Goal: Information Seeking & Learning: Learn about a topic

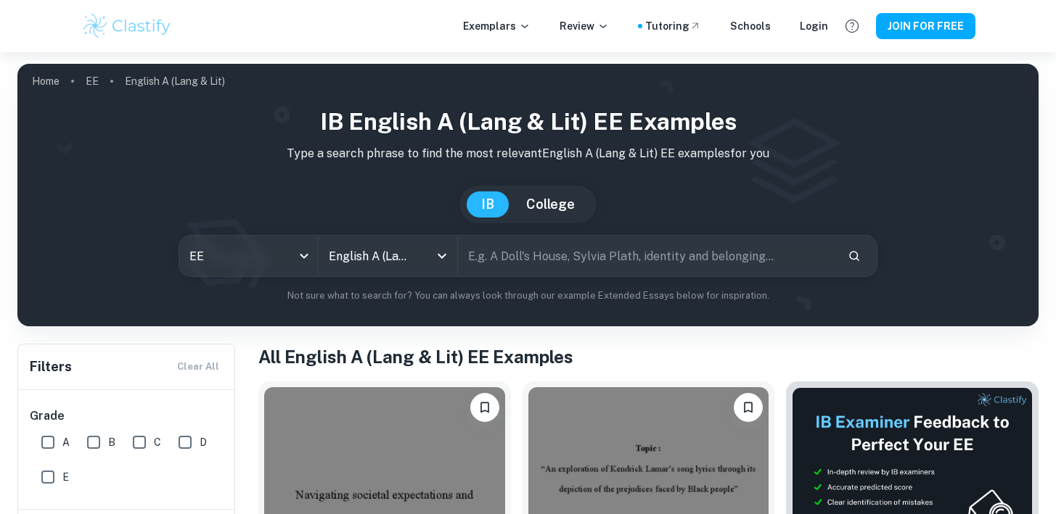
click at [528, 262] on input "text" at bounding box center [646, 256] width 377 height 41
type input "s"
type input "Don Quixote"
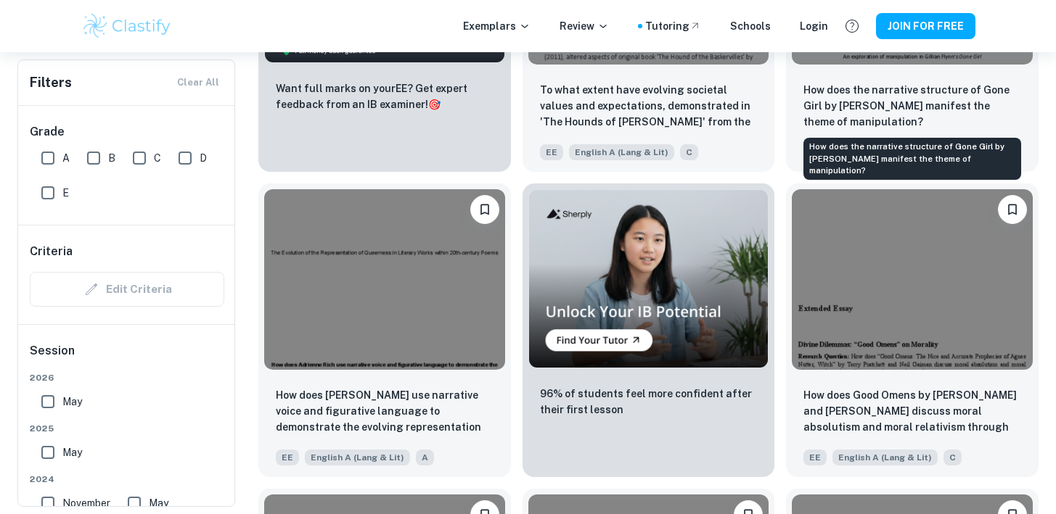
scroll to position [2600, 0]
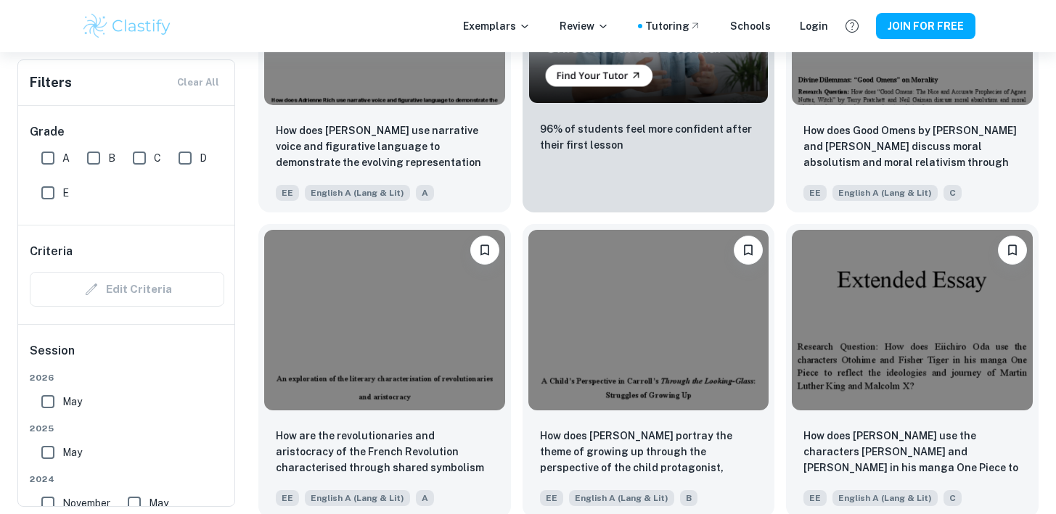
click at [41, 192] on input "E" at bounding box center [47, 193] width 29 height 29
checkbox input "true"
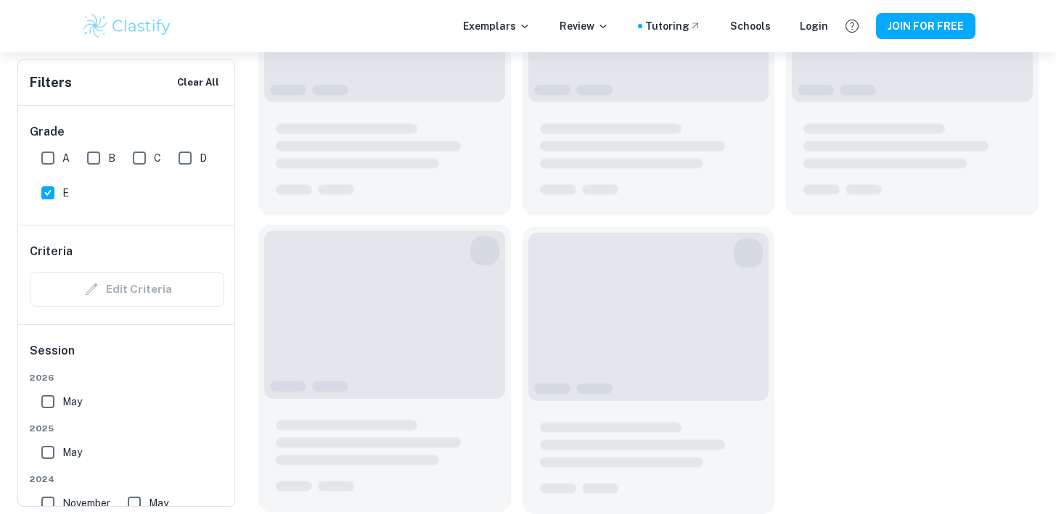
scroll to position [277, 0]
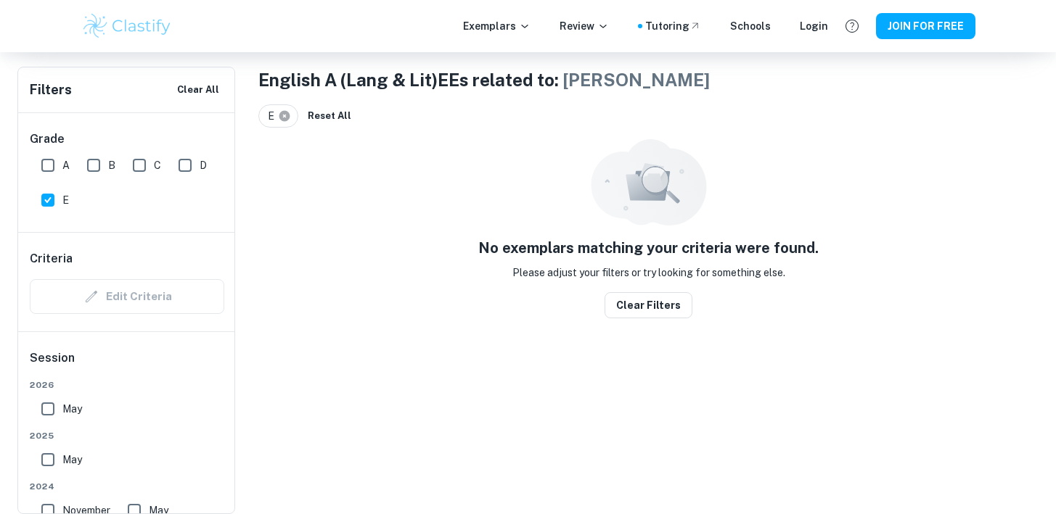
click at [285, 113] on icon at bounding box center [284, 116] width 11 height 11
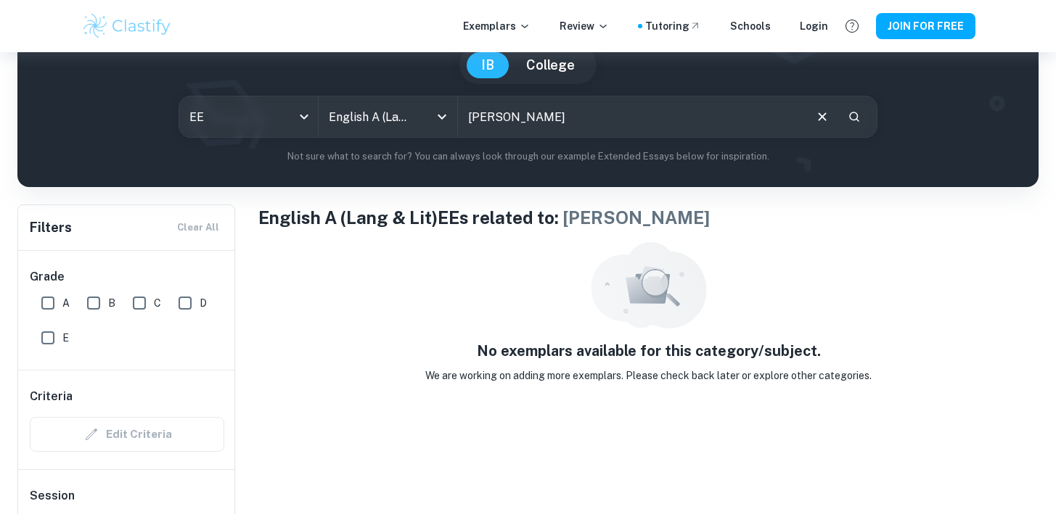
scroll to position [54, 0]
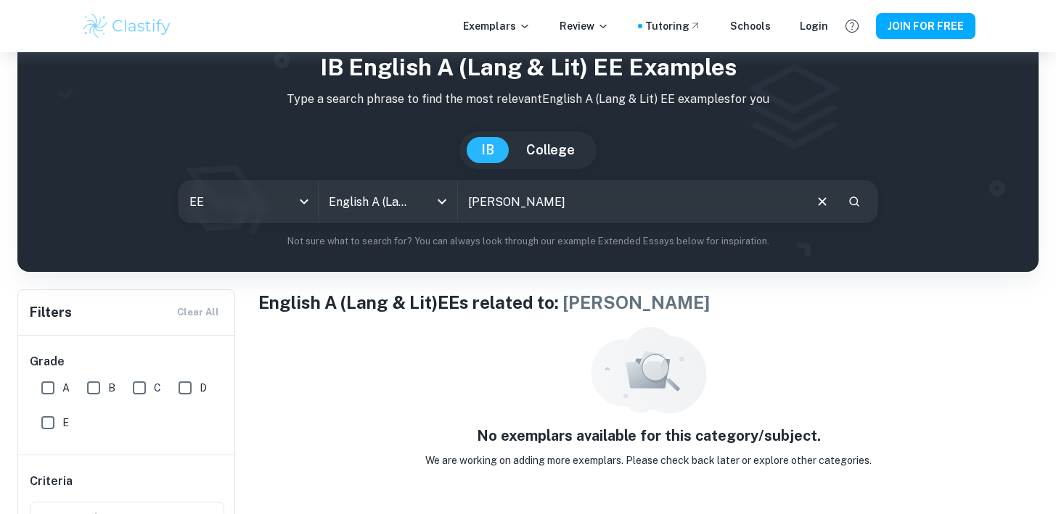
drag, startPoint x: 551, startPoint y: 189, endPoint x: 603, endPoint y: 186, distance: 52.3
click at [604, 188] on input "Don Quixote" at bounding box center [630, 201] width 344 height 41
drag, startPoint x: 591, startPoint y: 199, endPoint x: 431, endPoint y: 199, distance: 160.4
click at [431, 199] on div "EE ee All Subjects English A (Lang & Lit) All Subjects Don Quixote ​" at bounding box center [528, 202] width 699 height 42
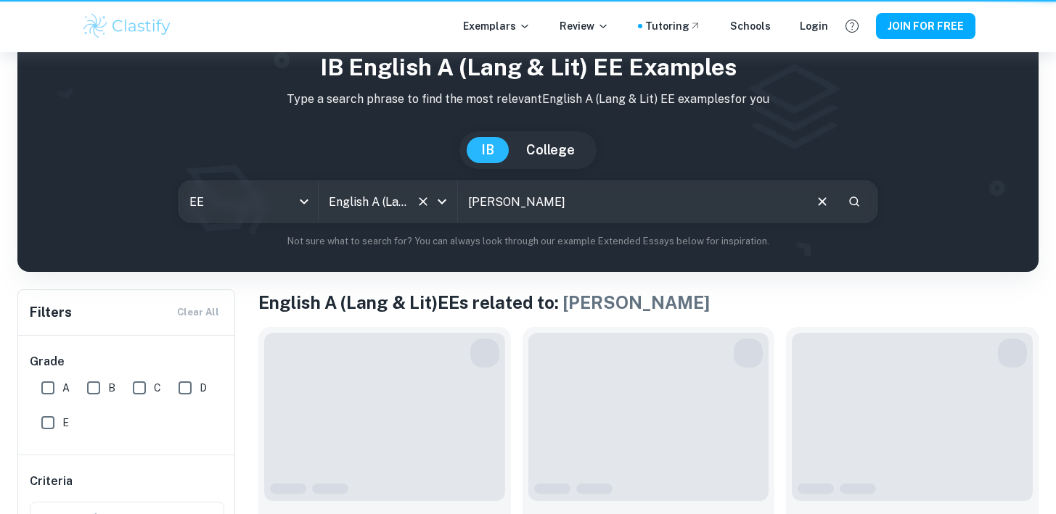
scroll to position [0, 0]
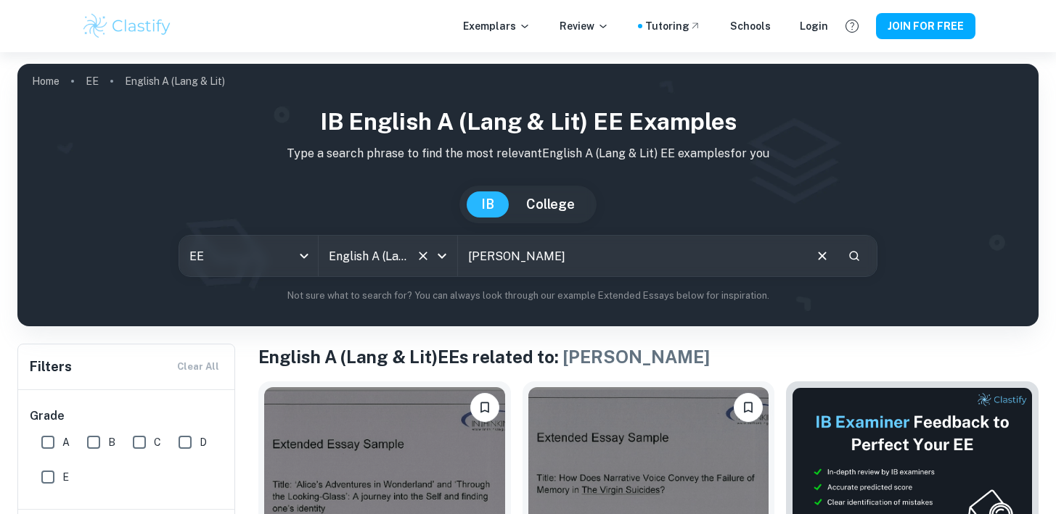
drag, startPoint x: 565, startPoint y: 248, endPoint x: 436, endPoint y: 250, distance: 128.4
click at [436, 252] on div "EE ee All Subjects English A (Lang & Lit) All Subjects Don Quixote ​" at bounding box center [528, 256] width 699 height 42
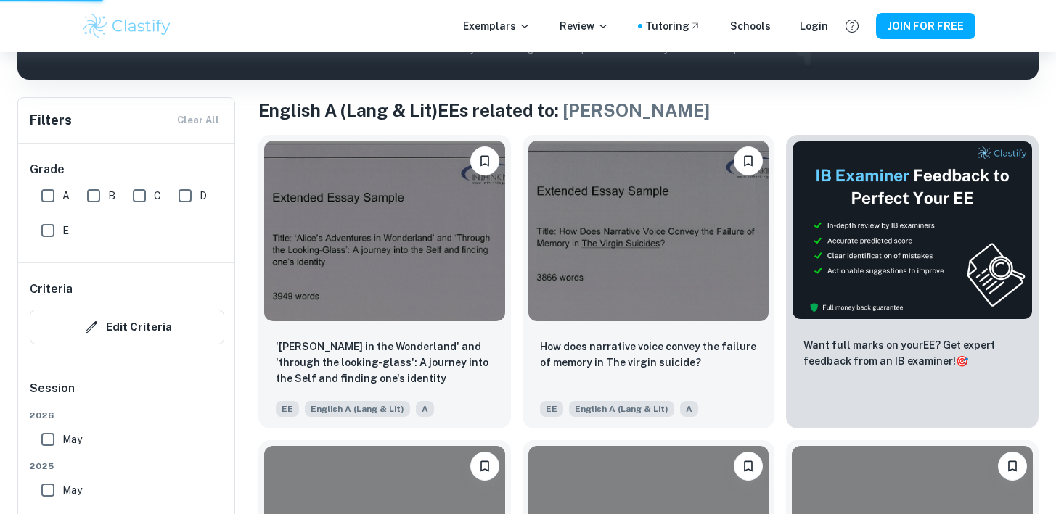
scroll to position [340, 0]
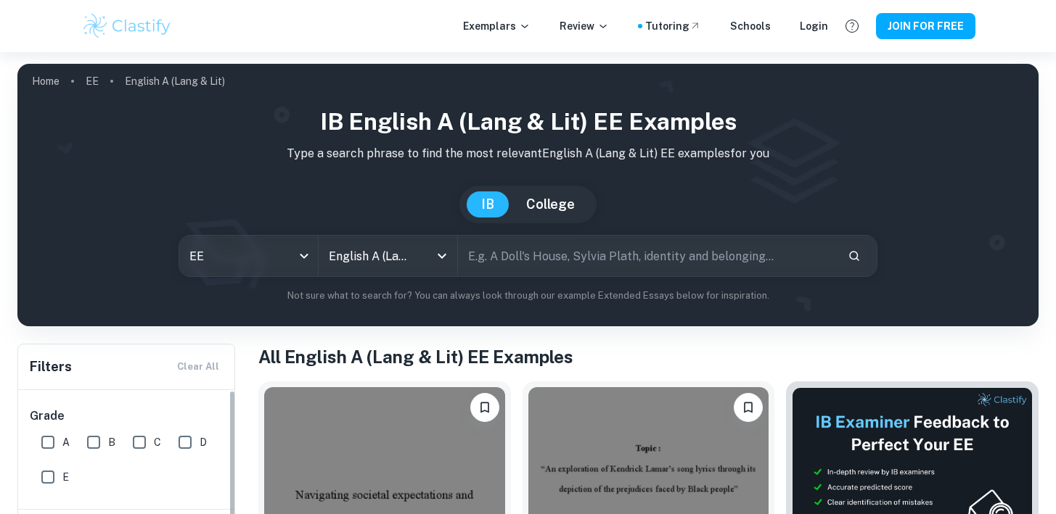
scroll to position [213, 0]
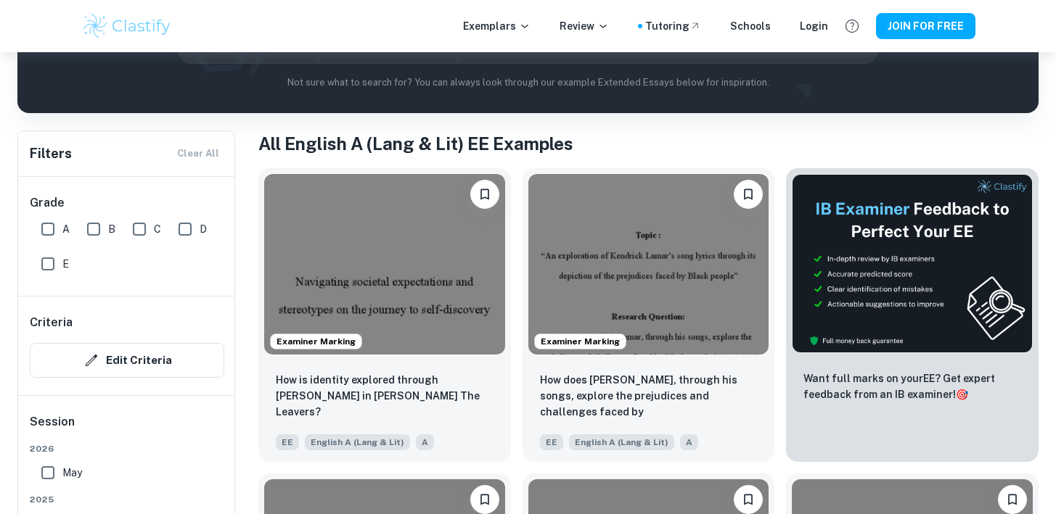
click at [45, 264] on input "E" at bounding box center [47, 264] width 29 height 29
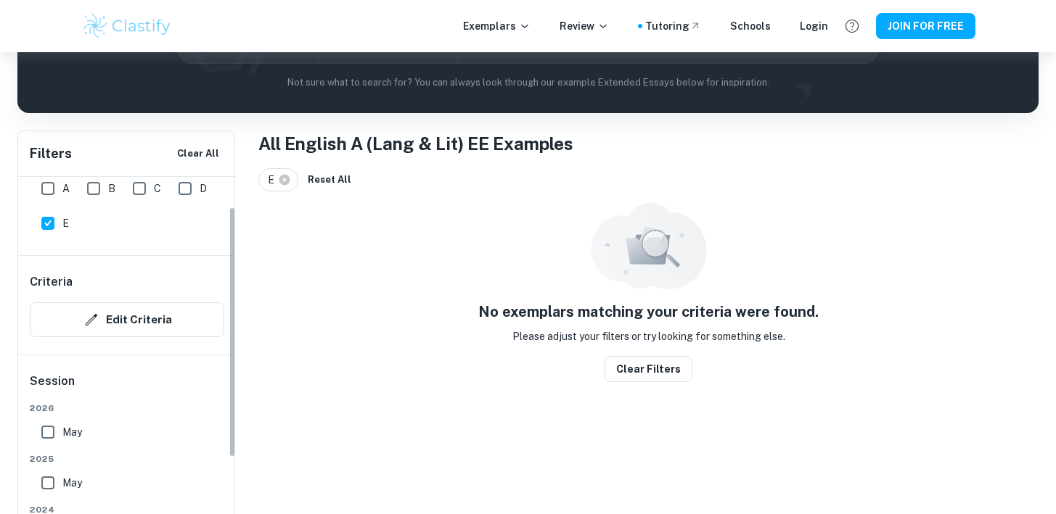
scroll to position [49, 0]
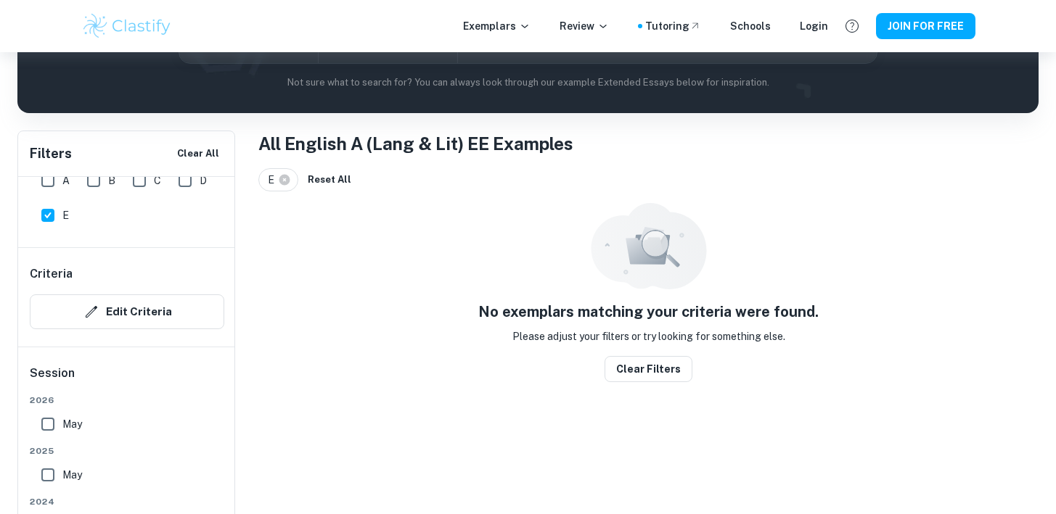
click at [39, 213] on input "E" at bounding box center [47, 215] width 29 height 29
checkbox input "false"
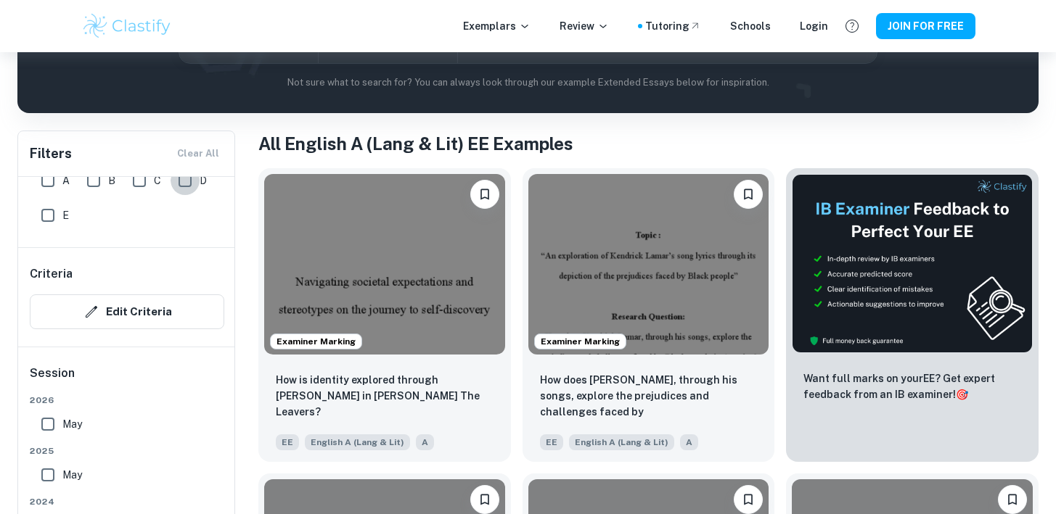
click at [182, 186] on input "D" at bounding box center [185, 180] width 29 height 29
checkbox input "true"
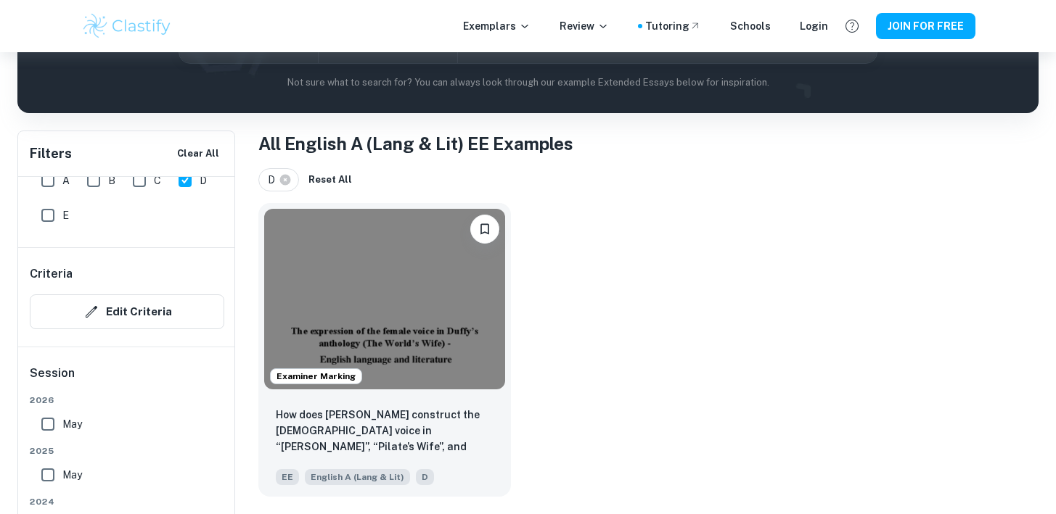
scroll to position [261, 0]
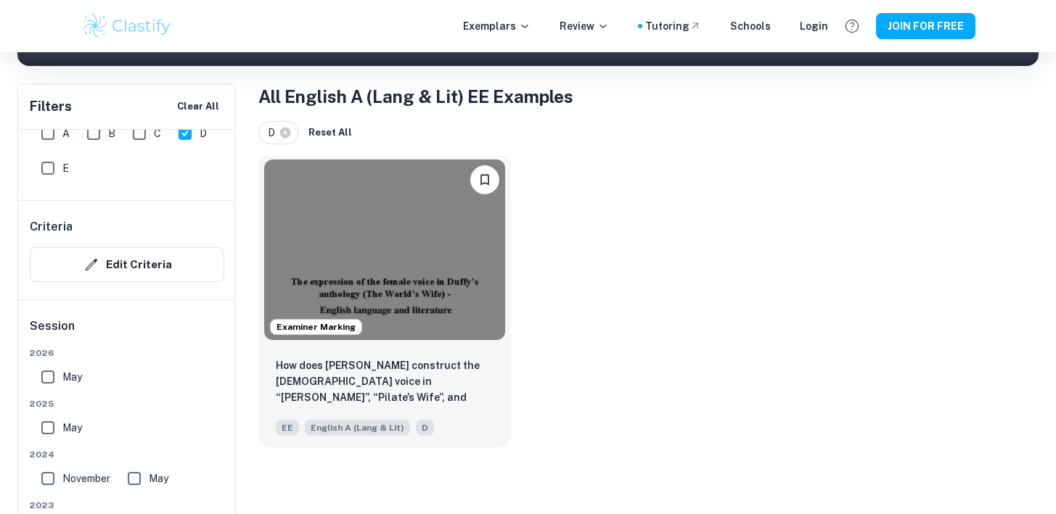
click at [419, 296] on img at bounding box center [384, 250] width 241 height 181
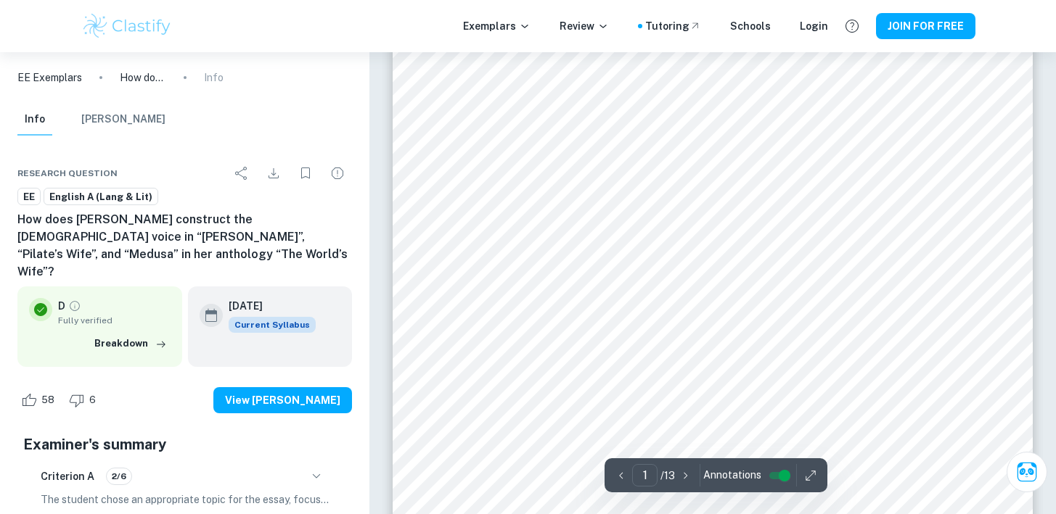
scroll to position [108, 0]
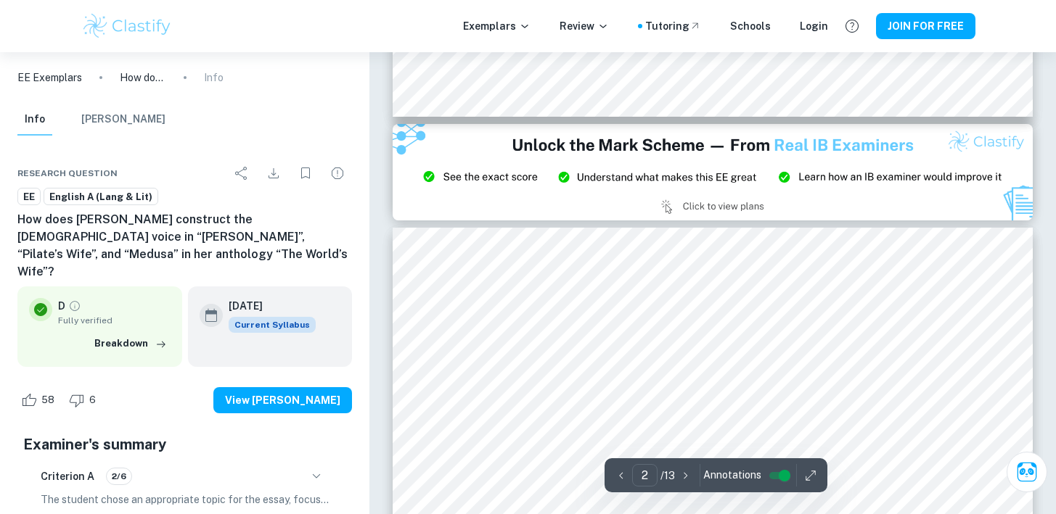
type input "3"
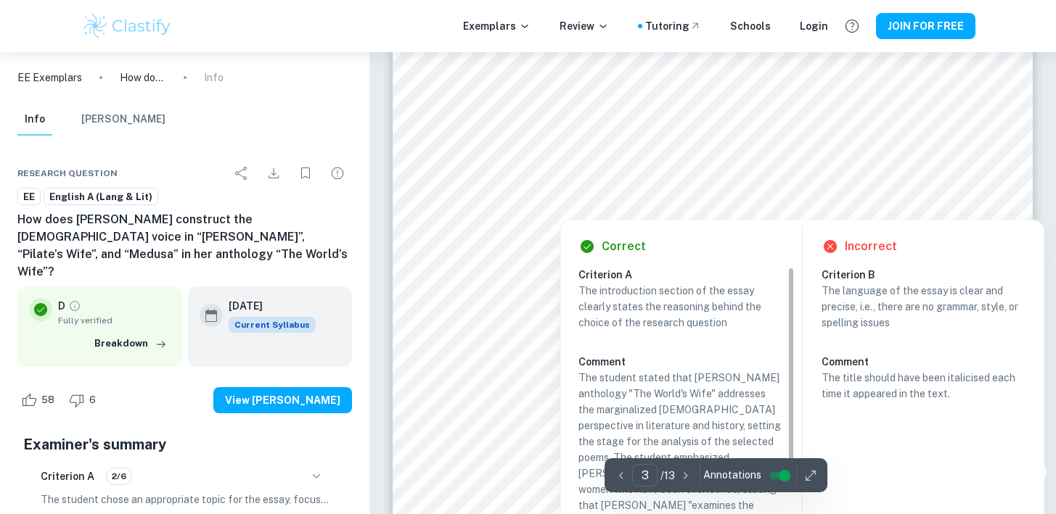
scroll to position [2005, 0]
click at [953, 424] on div "Criterion B The language of the essay is clear and precise, i.e., there are no …" at bounding box center [929, 391] width 216 height 254
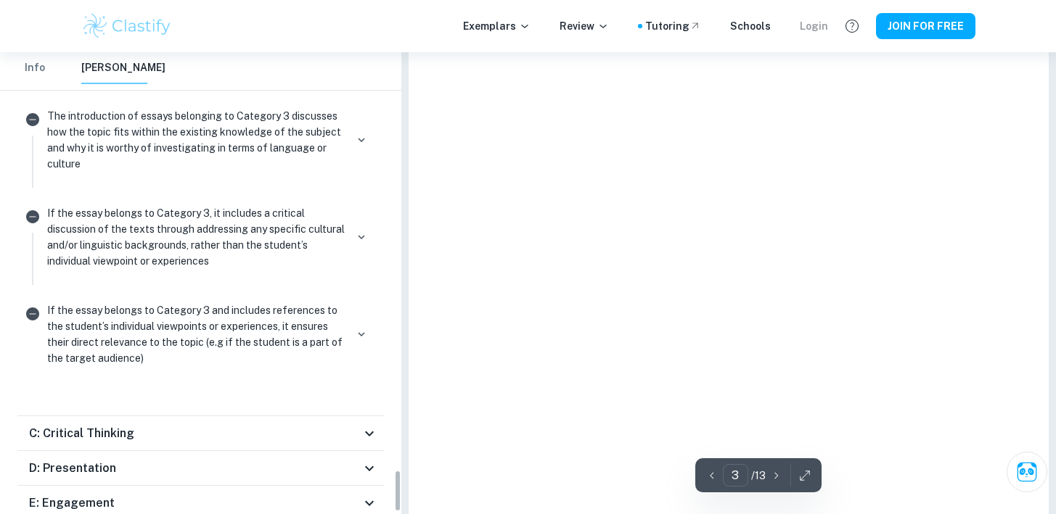
scroll to position [3870, 0]
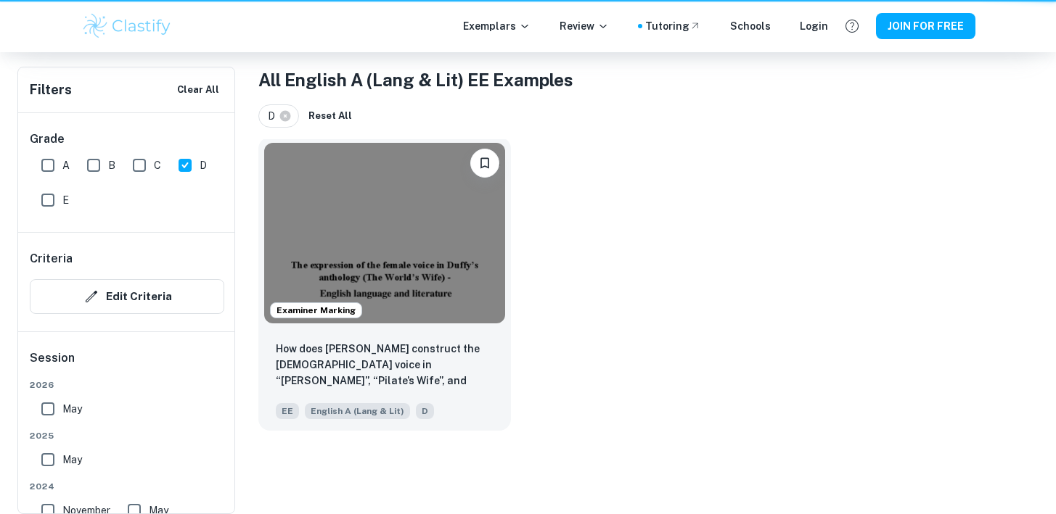
scroll to position [255, 0]
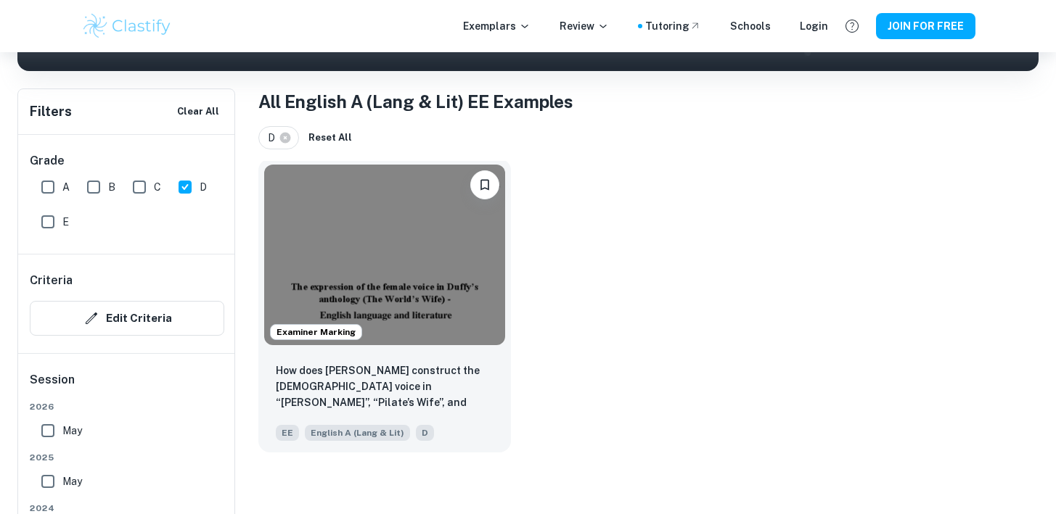
click at [383, 293] on img at bounding box center [384, 255] width 241 height 181
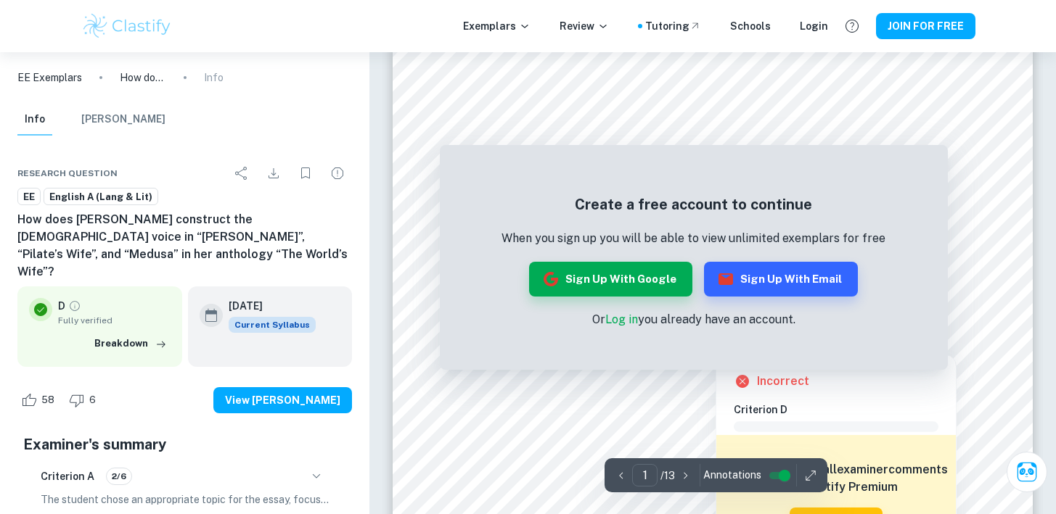
scroll to position [50, 0]
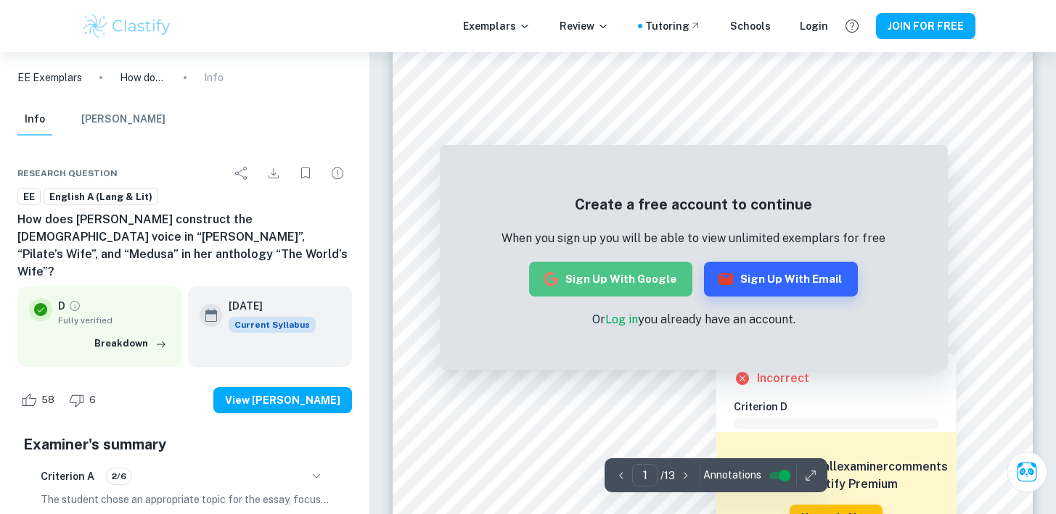
click at [652, 290] on button "Sign up with Google" at bounding box center [610, 279] width 163 height 35
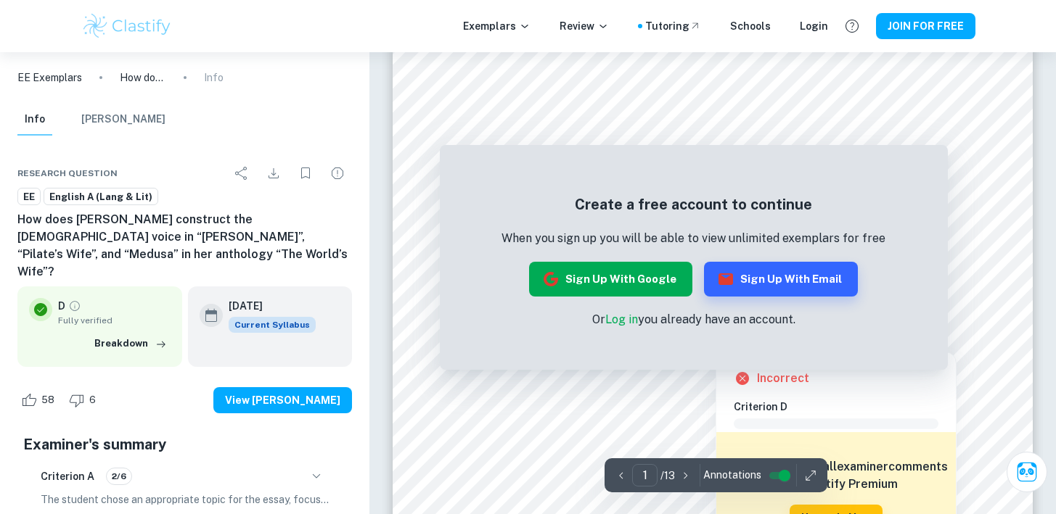
click at [647, 284] on button "Sign up with Google" at bounding box center [610, 279] width 163 height 35
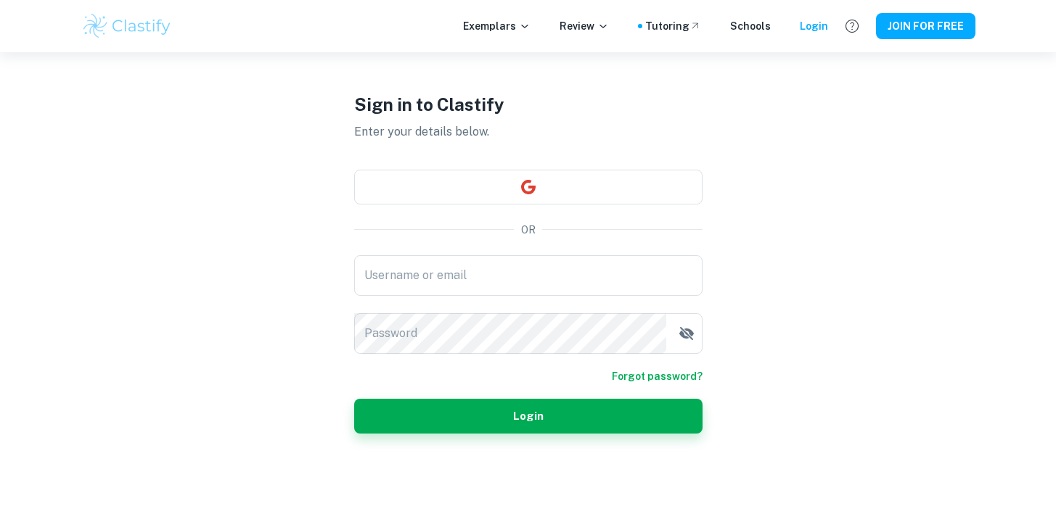
scroll to position [52, 0]
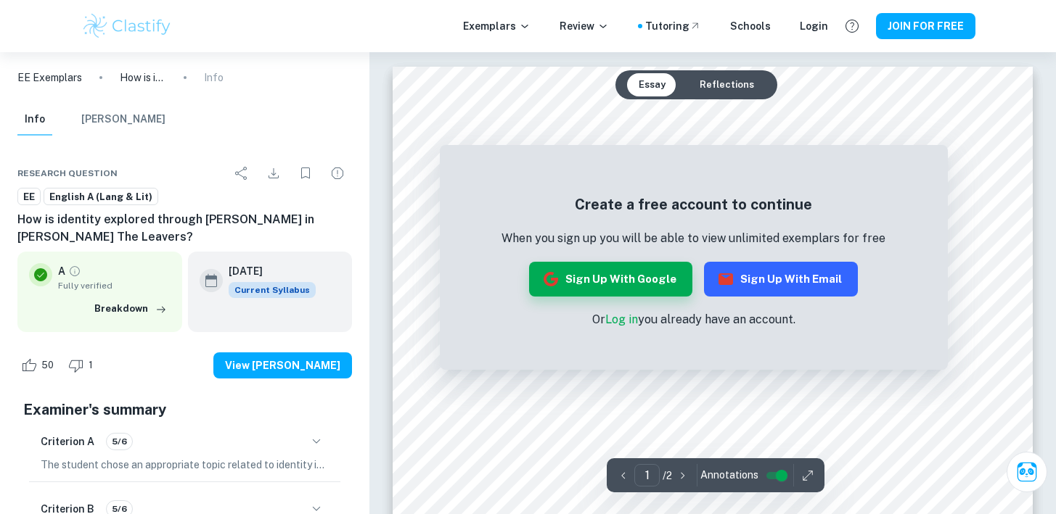
click at [742, 293] on button "Sign up with Email" at bounding box center [781, 279] width 154 height 35
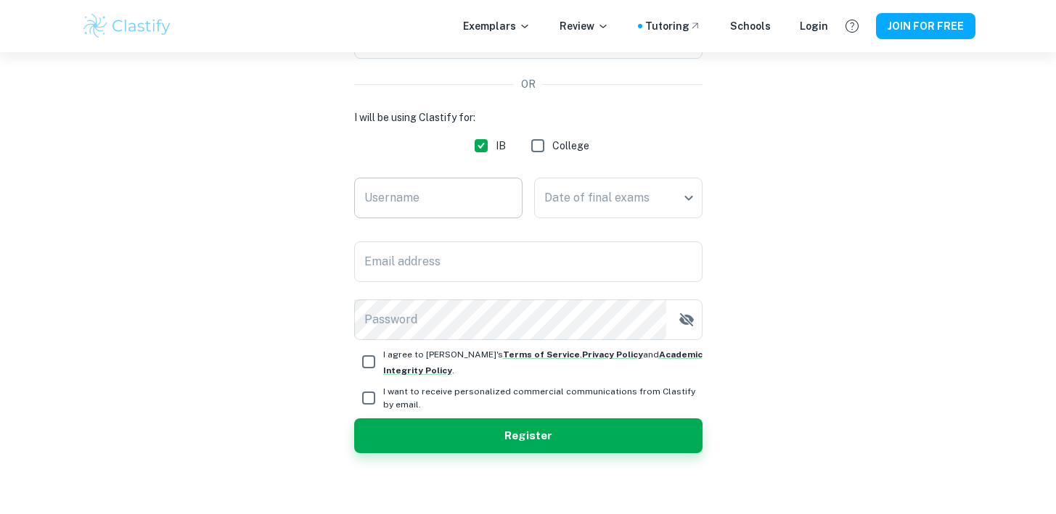
scroll to position [185, 0]
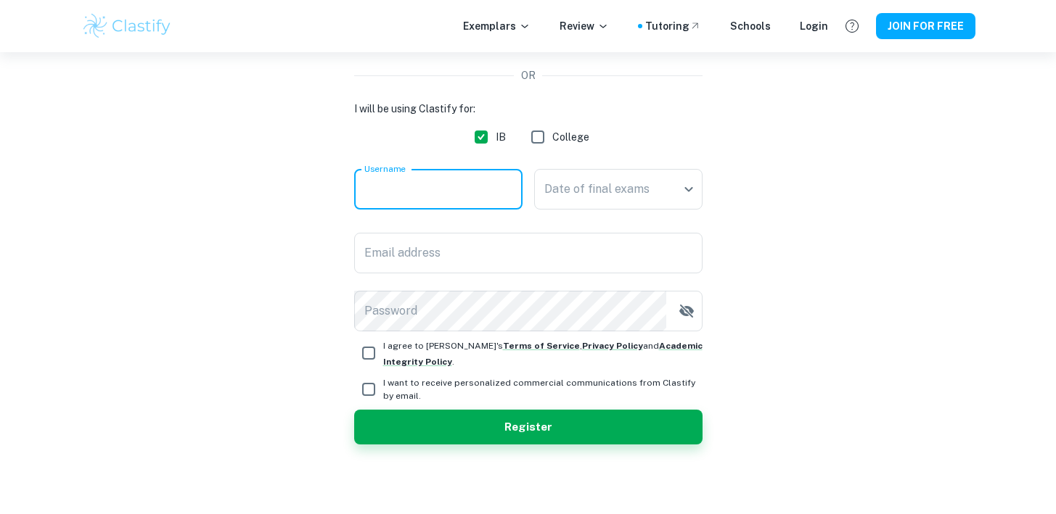
click at [467, 194] on input "Username" at bounding box center [438, 189] width 168 height 41
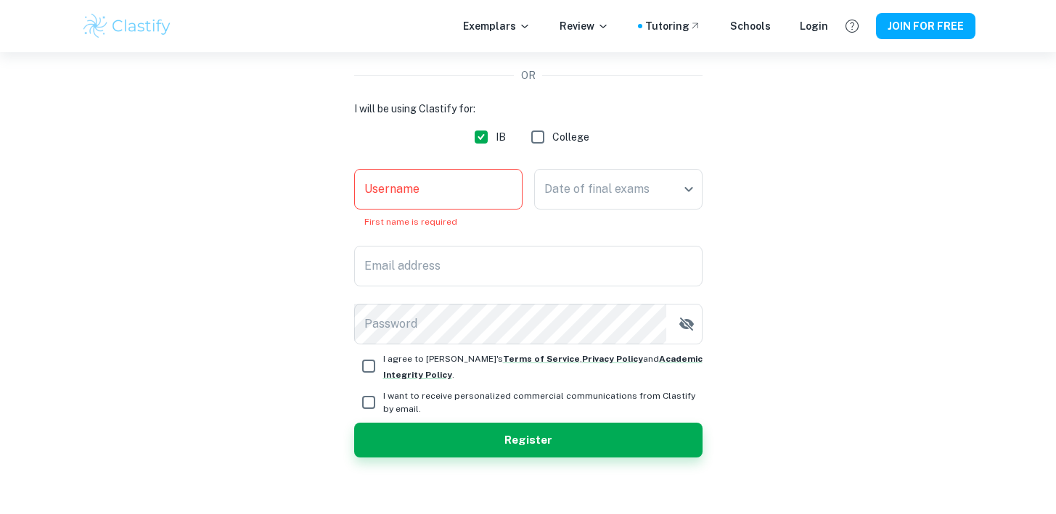
click at [372, 350] on label "I agree to Clastify's Terms of Service , Privacy Policy and Academic Integrity …" at bounding box center [528, 366] width 348 height 32
click at [372, 352] on input "I agree to Clastify's Terms of Service , Privacy Policy and Academic Integrity …" at bounding box center [368, 366] width 29 height 29
checkbox input "true"
click at [429, 186] on input "Username" at bounding box center [438, 189] width 168 height 41
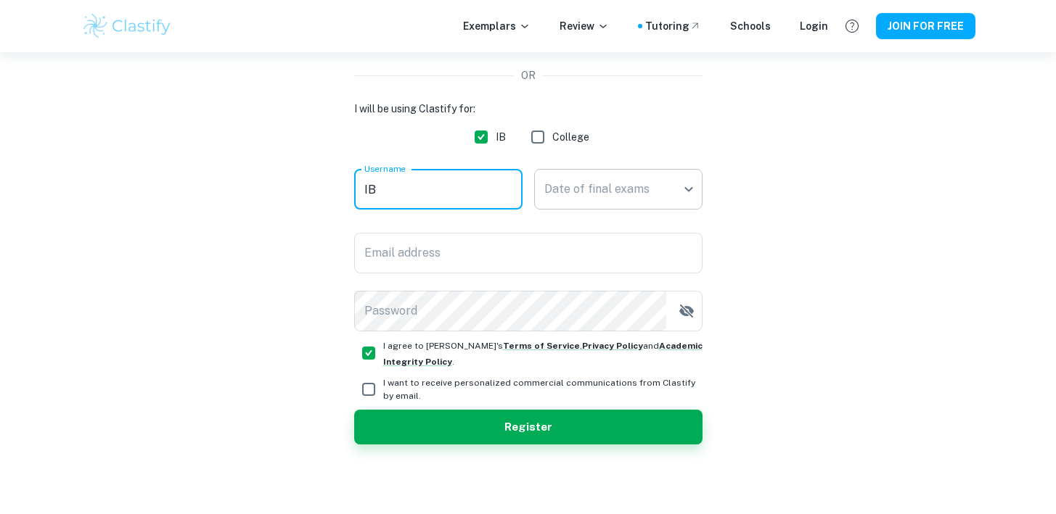
type input "IB"
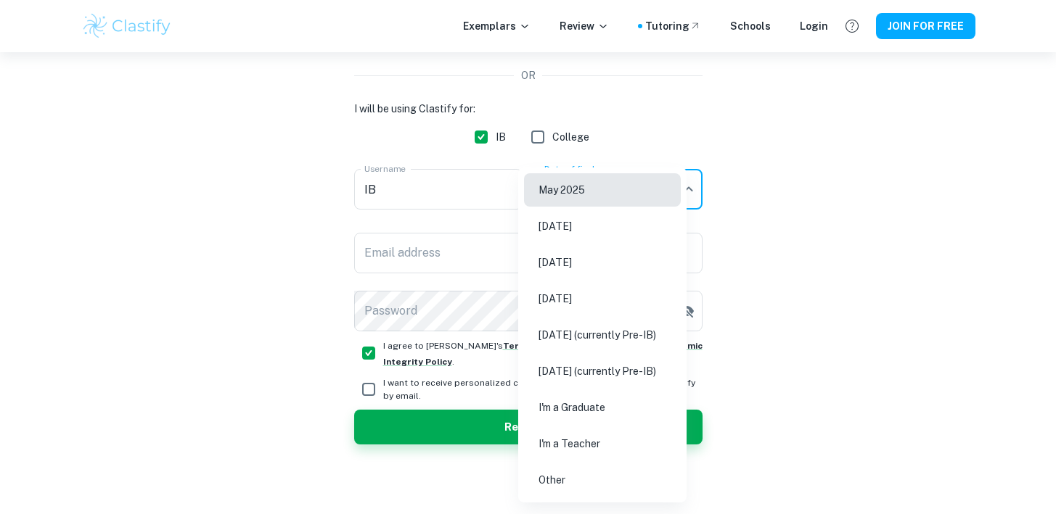
click at [554, 192] on body "We value your privacy We use cookies to enhance your browsing experience, serve…" at bounding box center [528, 124] width 1056 height 514
click at [626, 477] on li "Other" at bounding box center [602, 480] width 157 height 33
type input "Other"
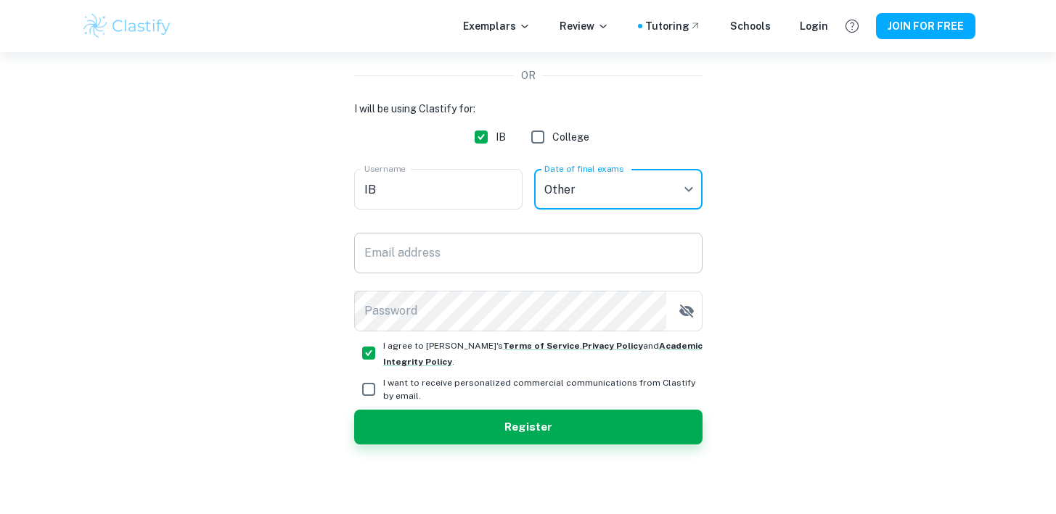
click at [440, 240] on input "Email address" at bounding box center [528, 253] width 348 height 41
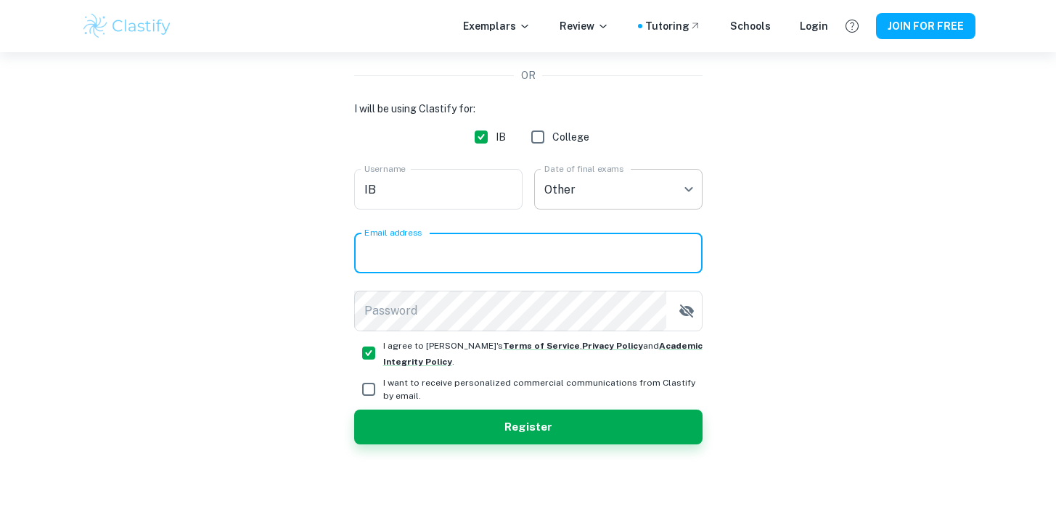
click at [551, 181] on body "We value your privacy We use cookies to enhance your browsing experience, serve…" at bounding box center [528, 124] width 1056 height 514
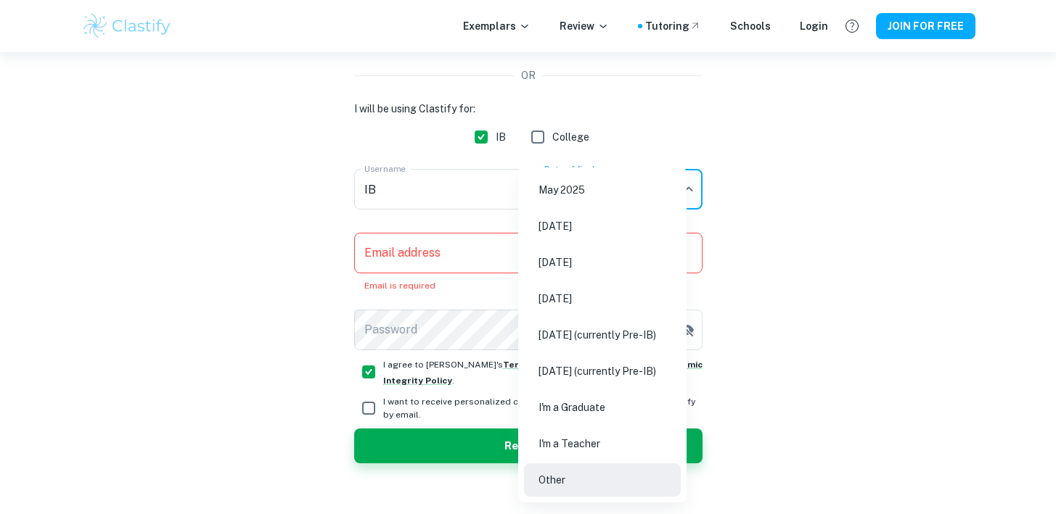
click at [415, 260] on div at bounding box center [528, 257] width 1056 height 514
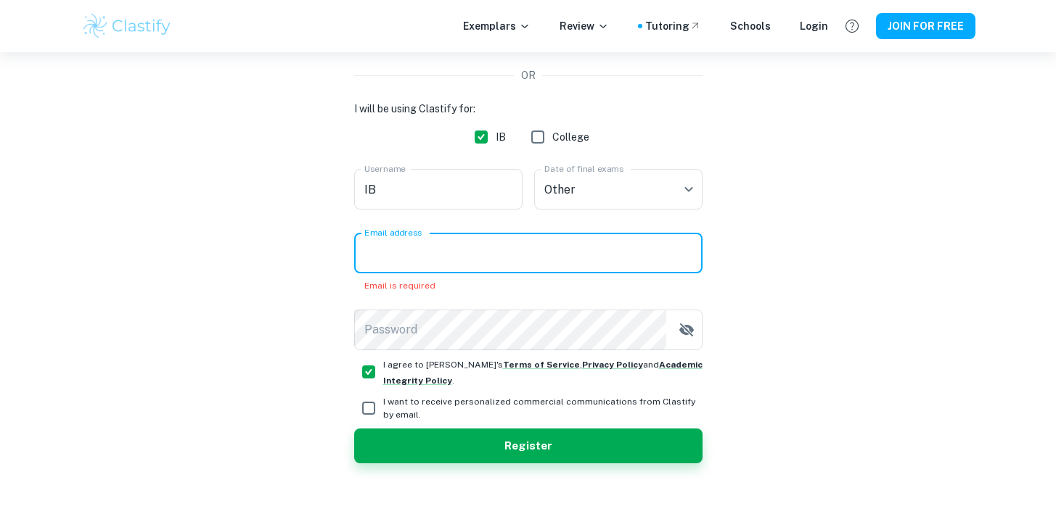
click at [432, 253] on input "Email address" at bounding box center [528, 253] width 348 height 41
paste input "pareko7486@auslank.com"
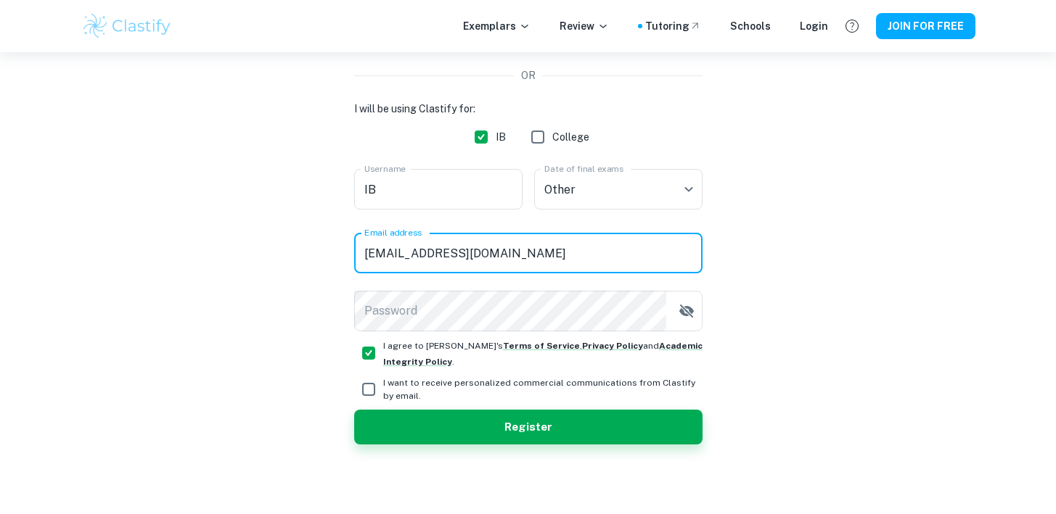
type input "pareko7486@auslank.com"
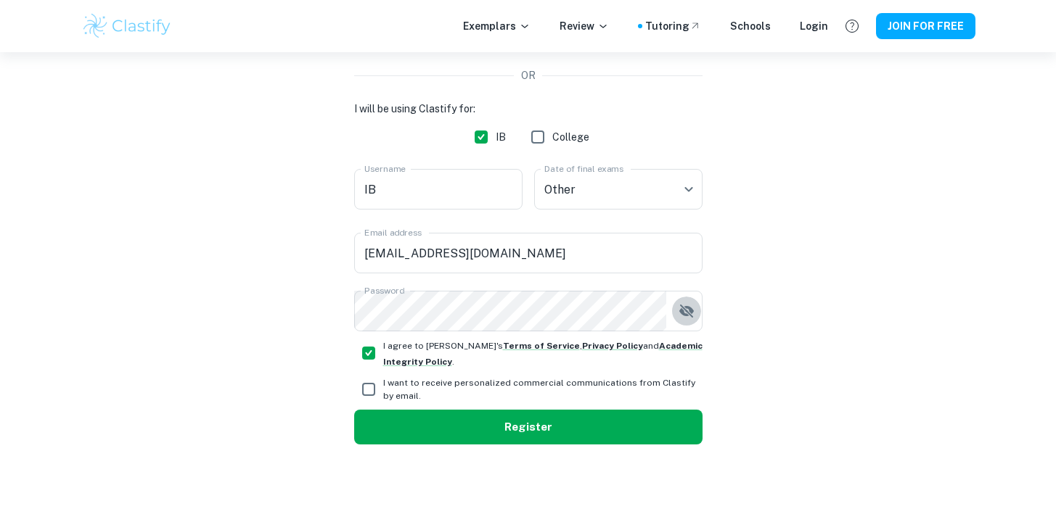
click at [564, 431] on button "Register" at bounding box center [528, 427] width 348 height 35
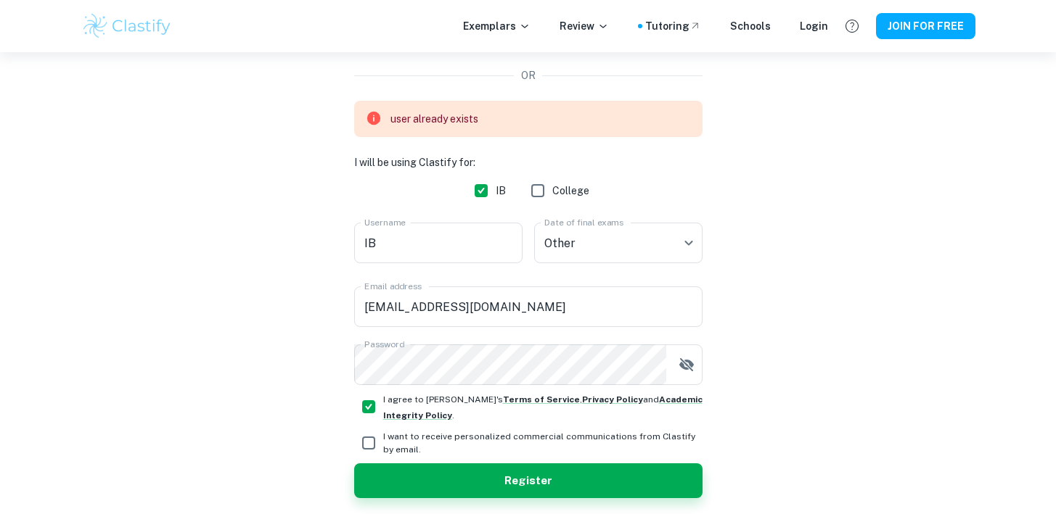
click at [471, 271] on div "user already exists I will be using Clastify for: IB College Username IB Userna…" at bounding box center [528, 243] width 348 height 284
click at [471, 262] on input "IB" at bounding box center [438, 243] width 168 height 41
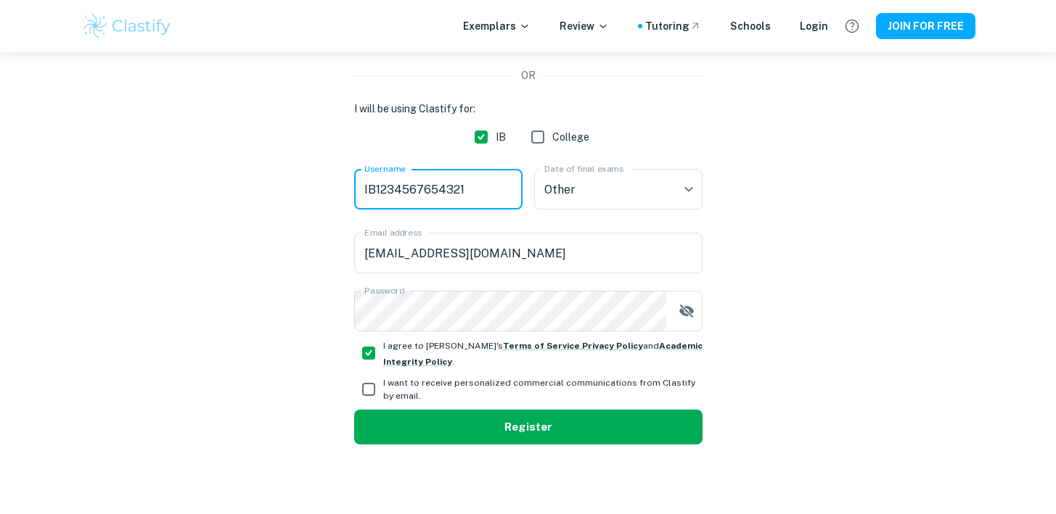
type input "IB1234567654321"
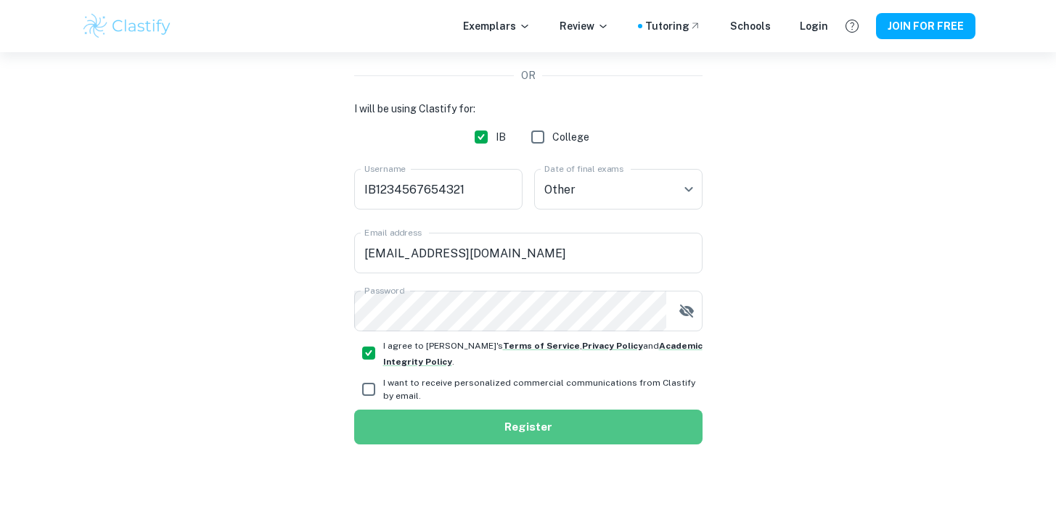
click at [559, 430] on button "Register" at bounding box center [528, 427] width 348 height 35
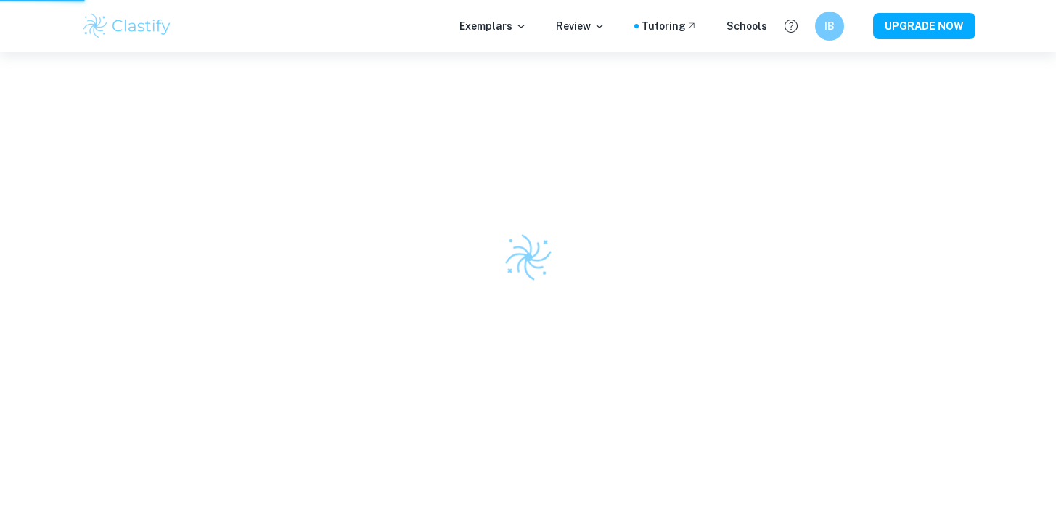
scroll to position [0, 0]
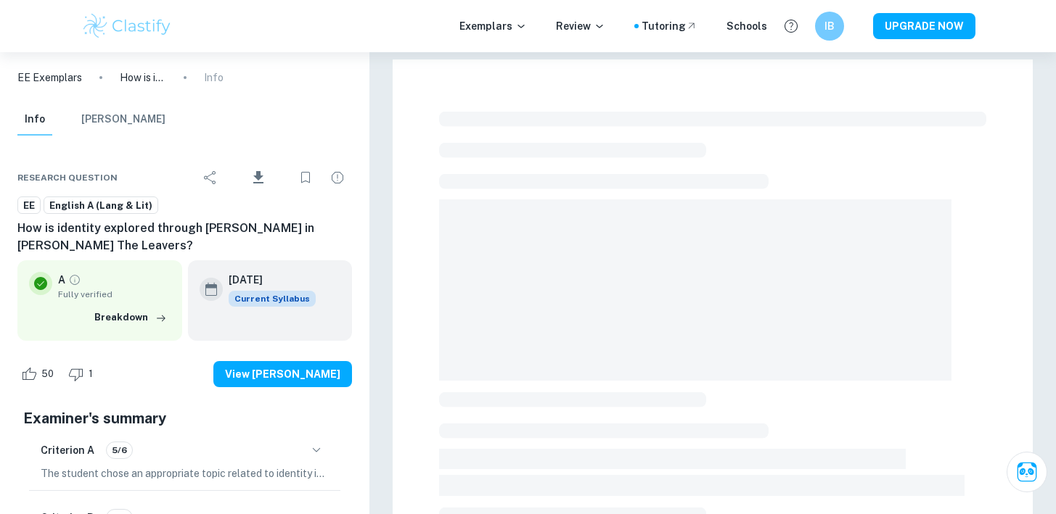
click at [728, 254] on span at bounding box center [695, 290] width 512 height 181
click at [720, 243] on span at bounding box center [695, 290] width 512 height 181
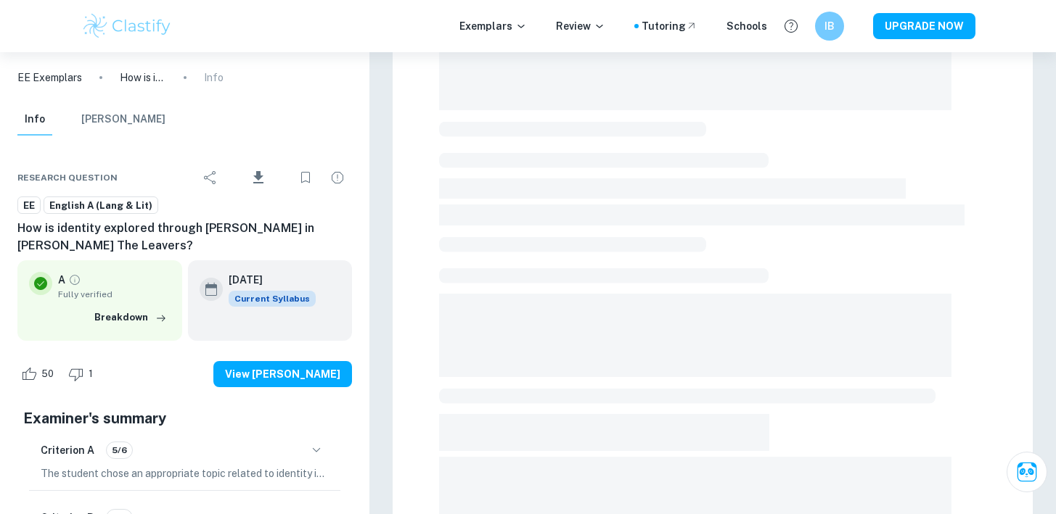
scroll to position [458, 0]
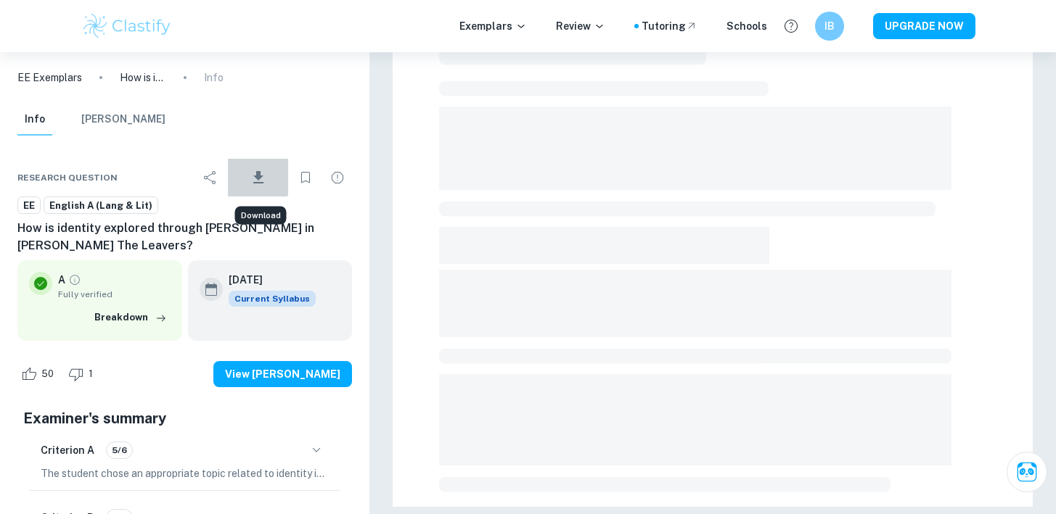
click at [253, 176] on icon "Download" at bounding box center [258, 177] width 17 height 17
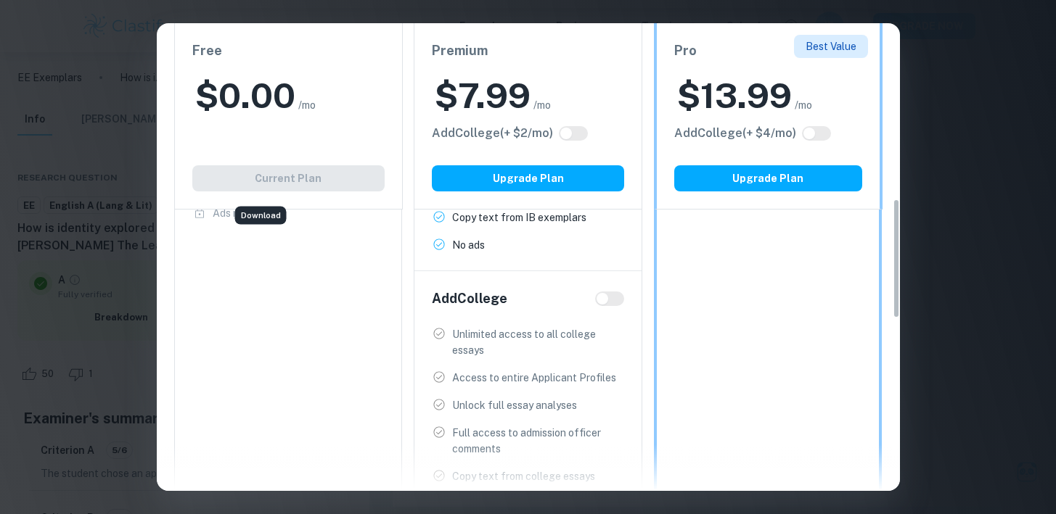
scroll to position [687, 0]
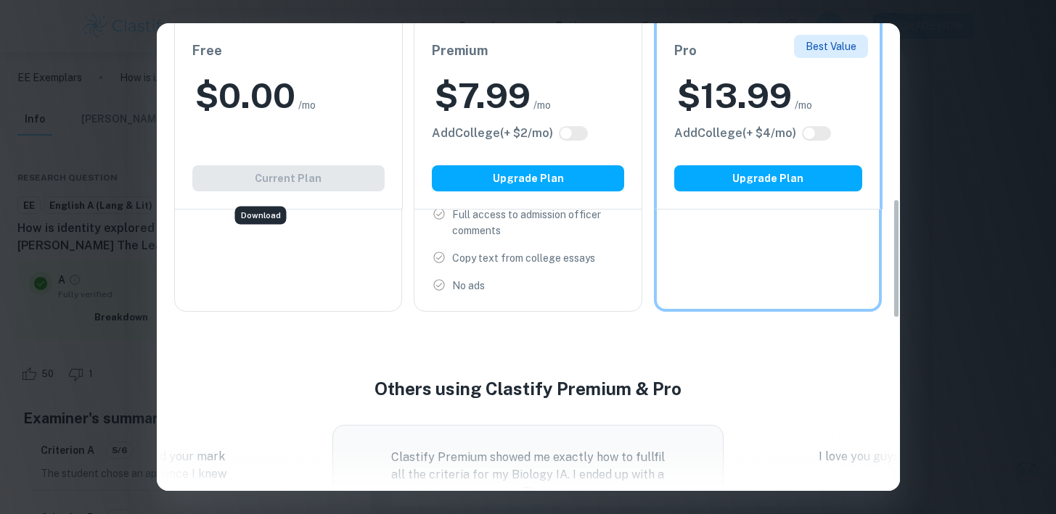
click at [972, 352] on div "Easily Ace Your IB Coursework & Crush College Essays. Get Clastify Premium Get …" at bounding box center [528, 257] width 1056 height 514
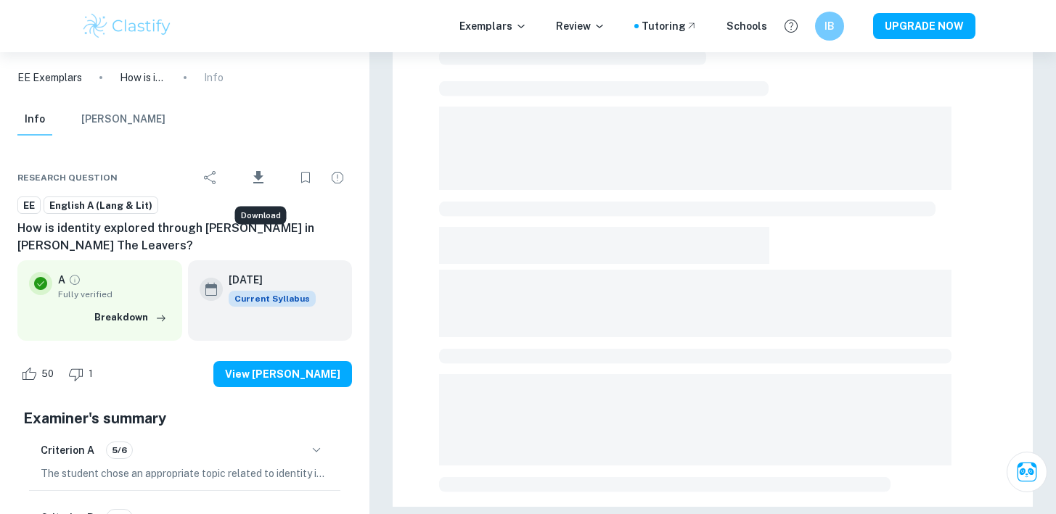
scroll to position [0, 0]
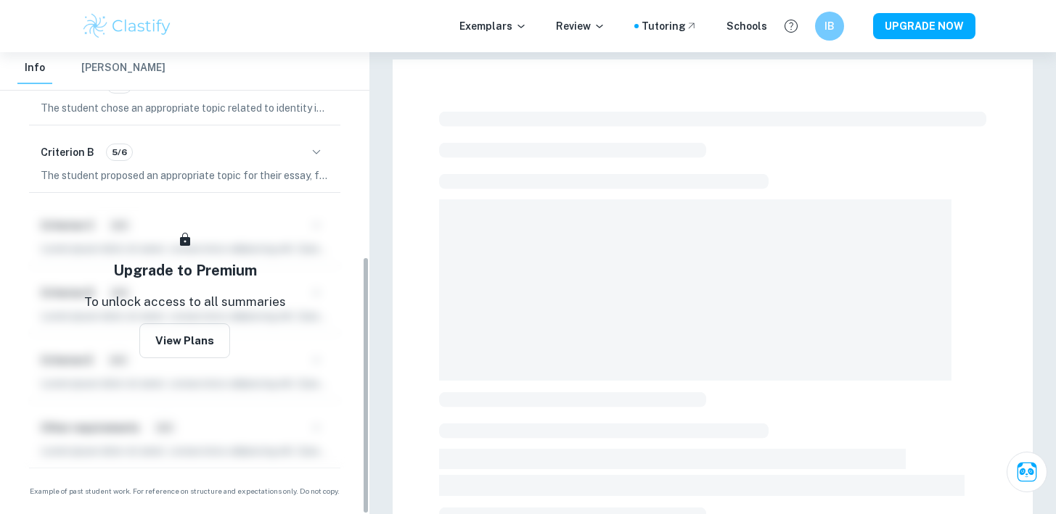
click at [284, 107] on p "The student chose an appropriate topic related to identity in [PERSON_NAME] nov…" at bounding box center [185, 108] width 288 height 16
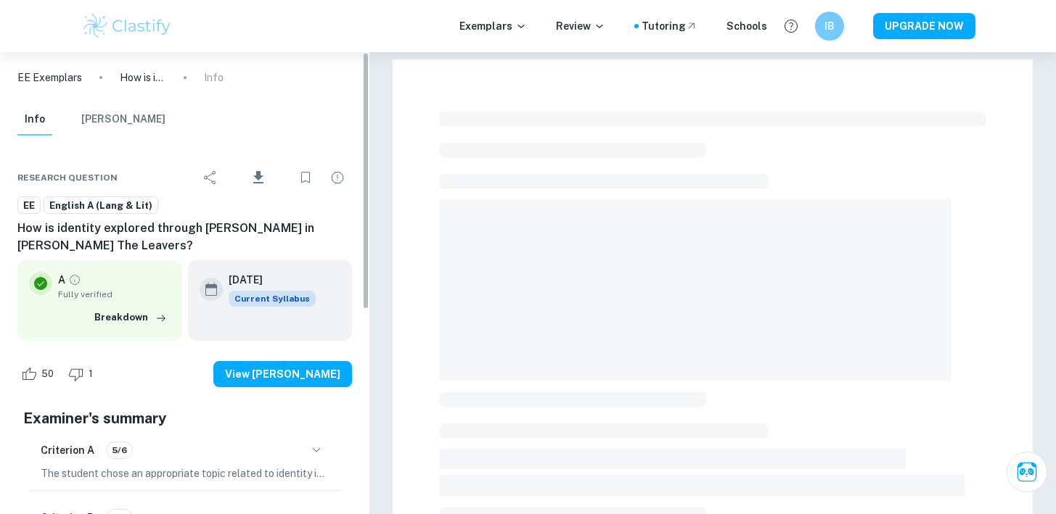
click at [44, 81] on p "EE Exemplars" at bounding box center [49, 78] width 65 height 16
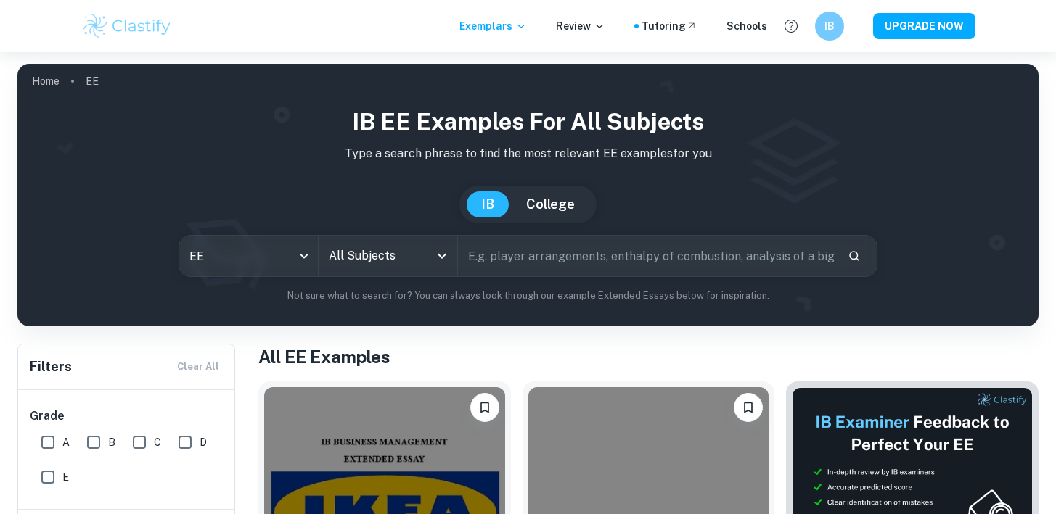
click at [386, 252] on input "All Subjects" at bounding box center [377, 256] width 104 height 28
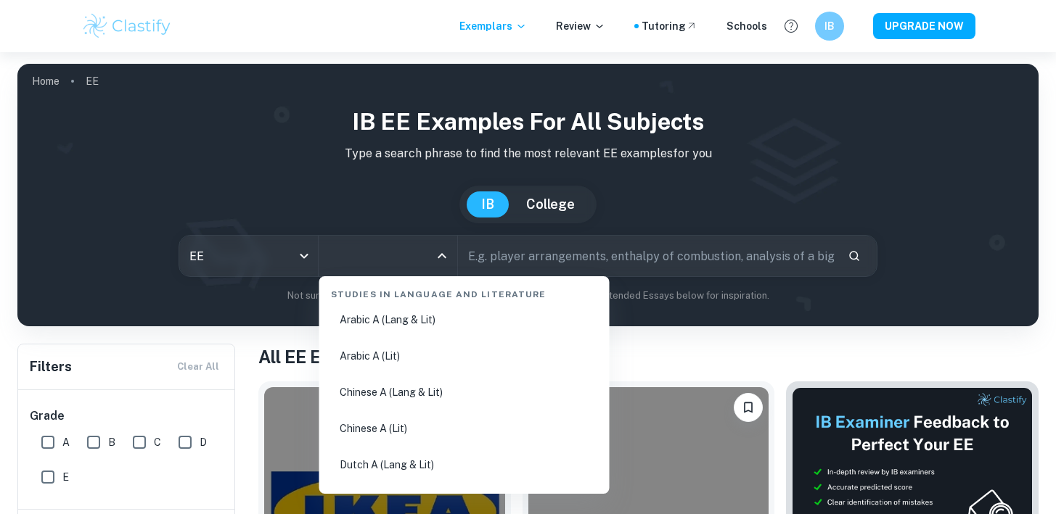
scroll to position [12, 0]
type input "en"
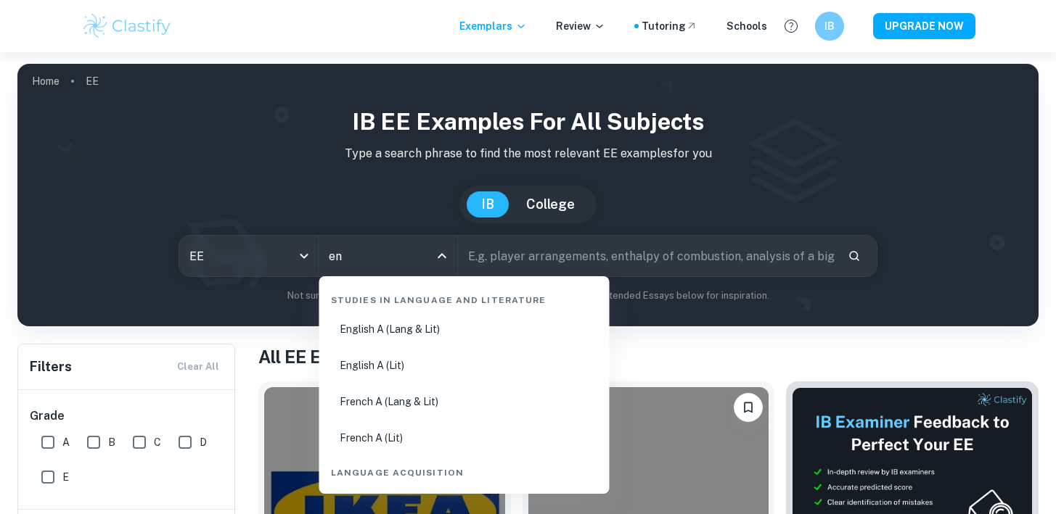
click at [437, 329] on li "English A (Lang & Lit)" at bounding box center [464, 329] width 279 height 33
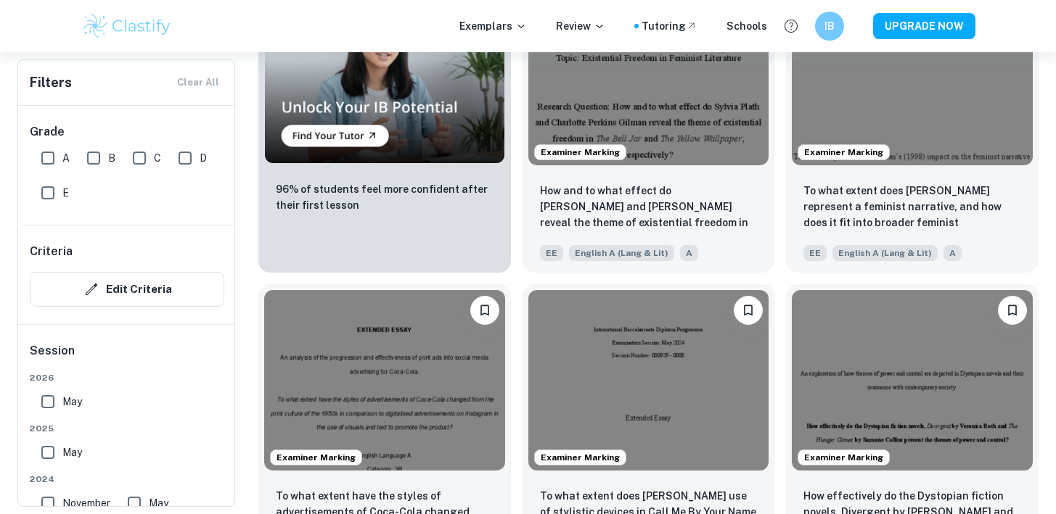
scroll to position [1115, 0]
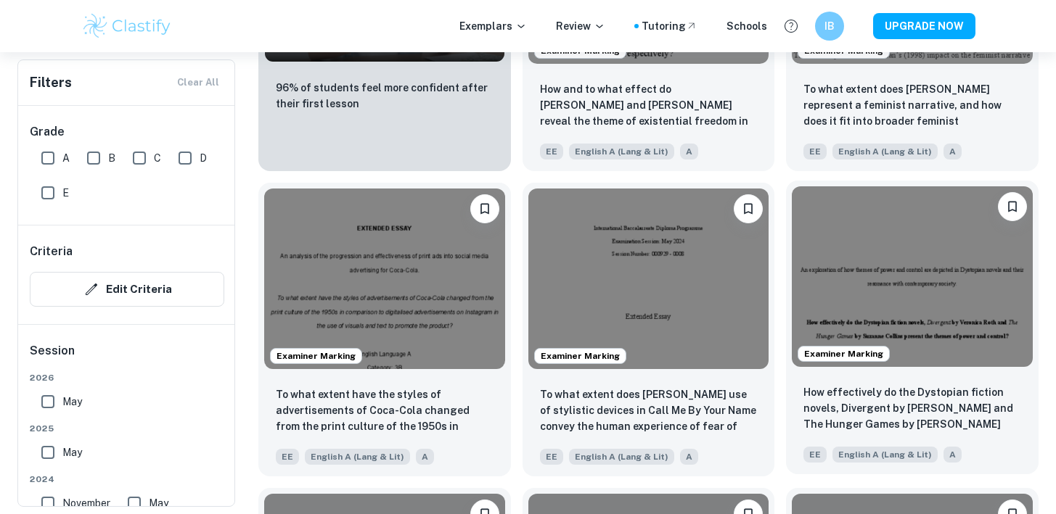
click at [896, 298] on img at bounding box center [912, 276] width 241 height 181
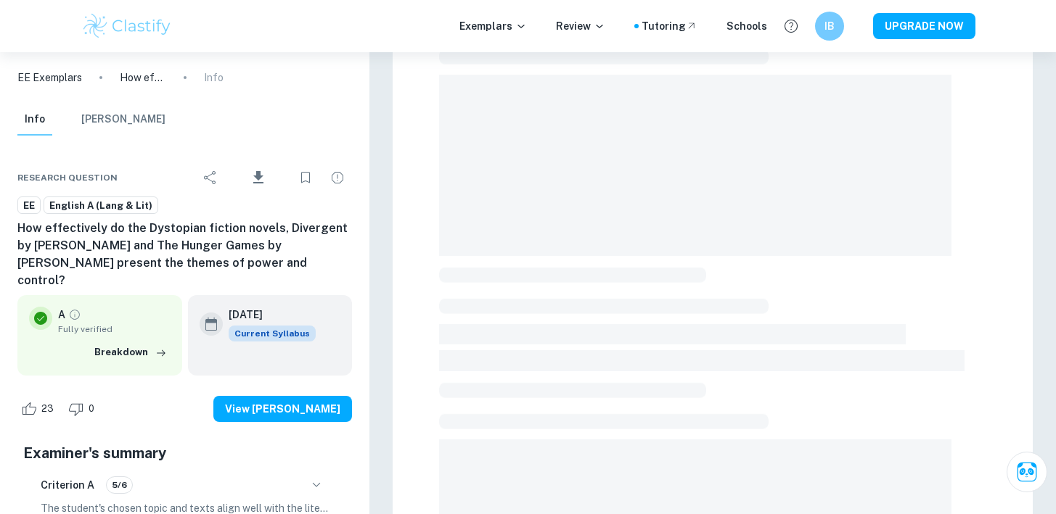
scroll to position [458, 0]
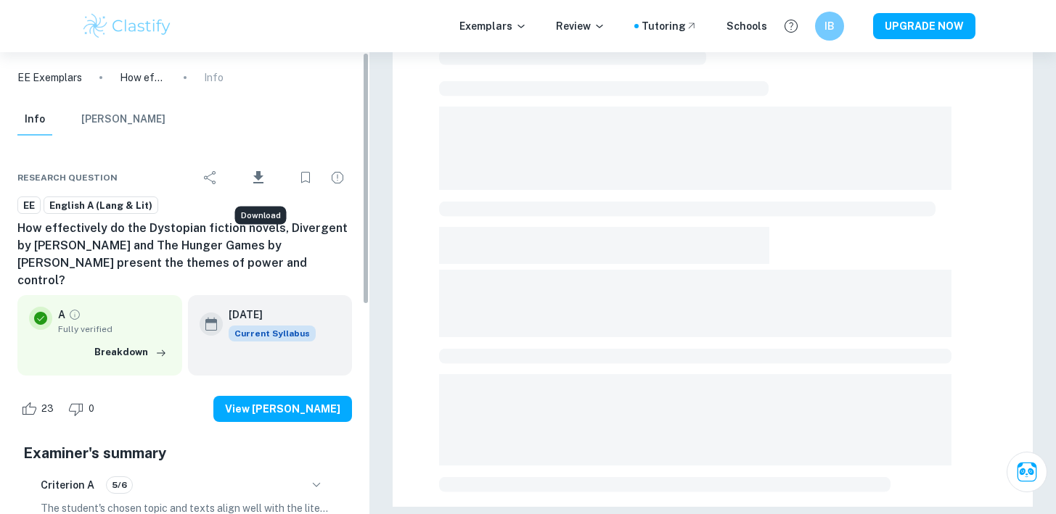
click at [273, 173] on button "Download" at bounding box center [258, 178] width 60 height 38
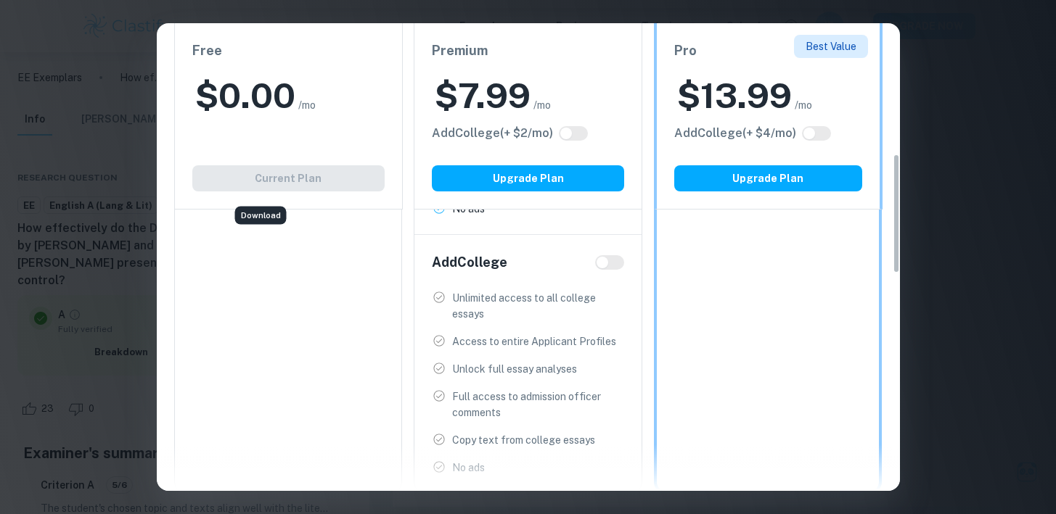
scroll to position [513, 0]
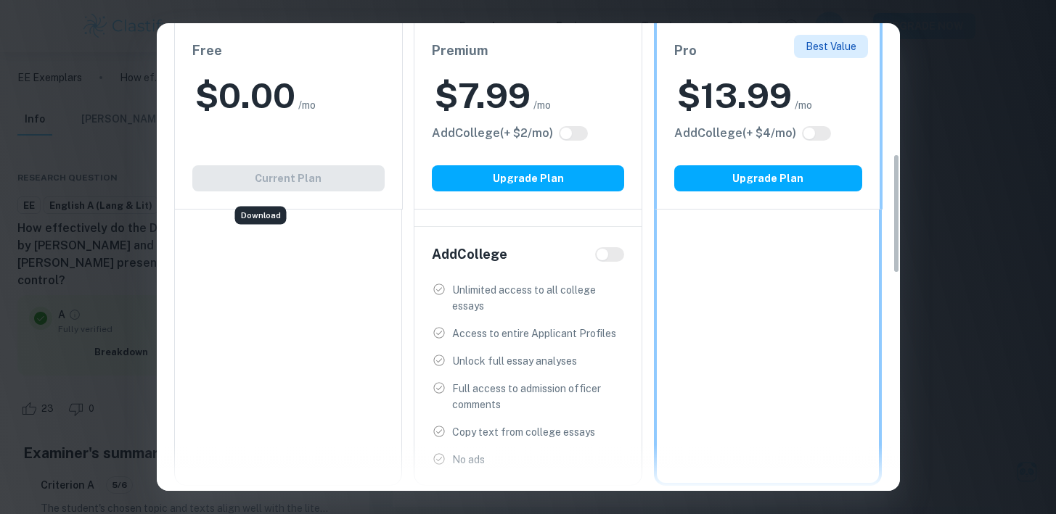
click at [924, 98] on div "Easily Ace Your IB Coursework & Crush College Essays. Get Clastify Premium Get …" at bounding box center [528, 257] width 1056 height 514
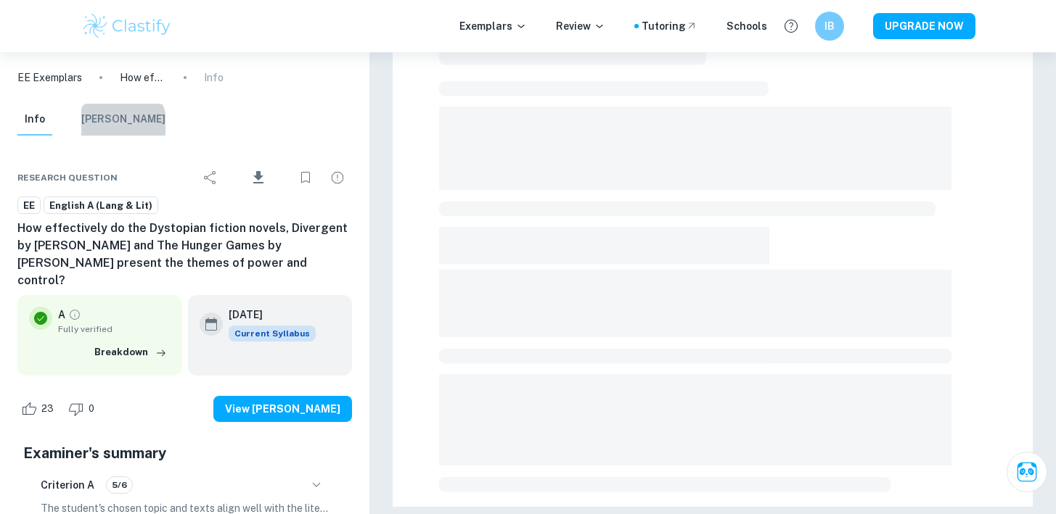
click at [121, 124] on button "[PERSON_NAME]" at bounding box center [123, 120] width 84 height 32
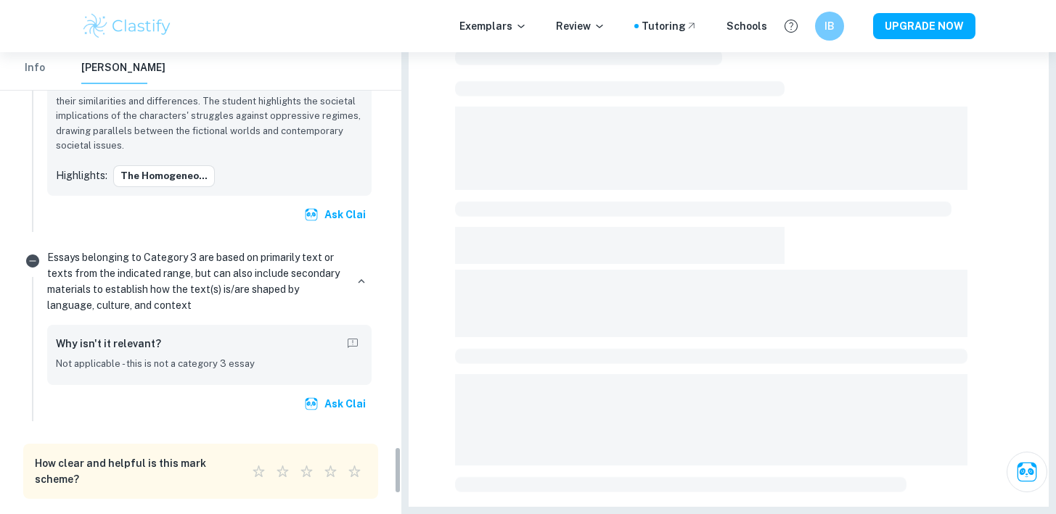
scroll to position [4027, 0]
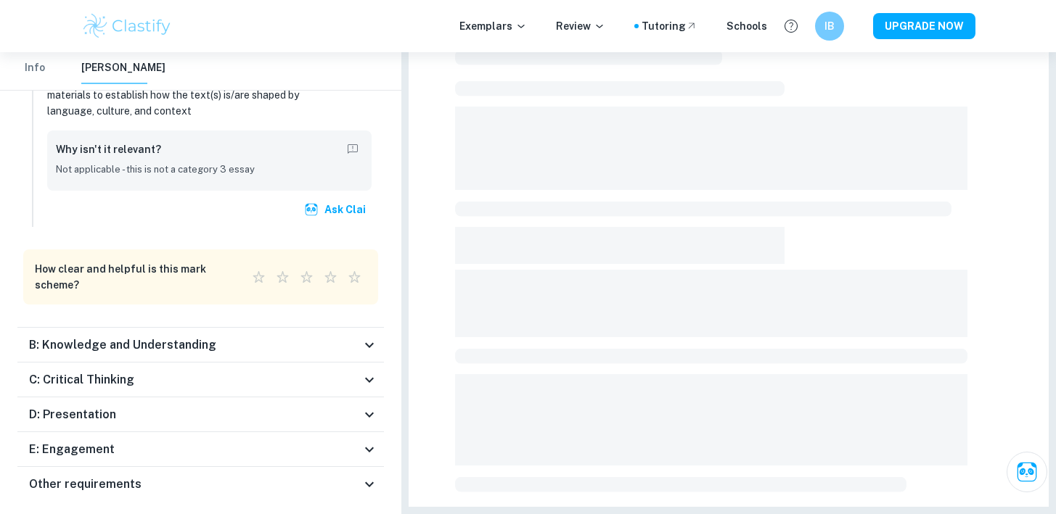
click at [142, 337] on h6 "B: Knowledge and Understanding" at bounding box center [122, 345] width 187 height 17
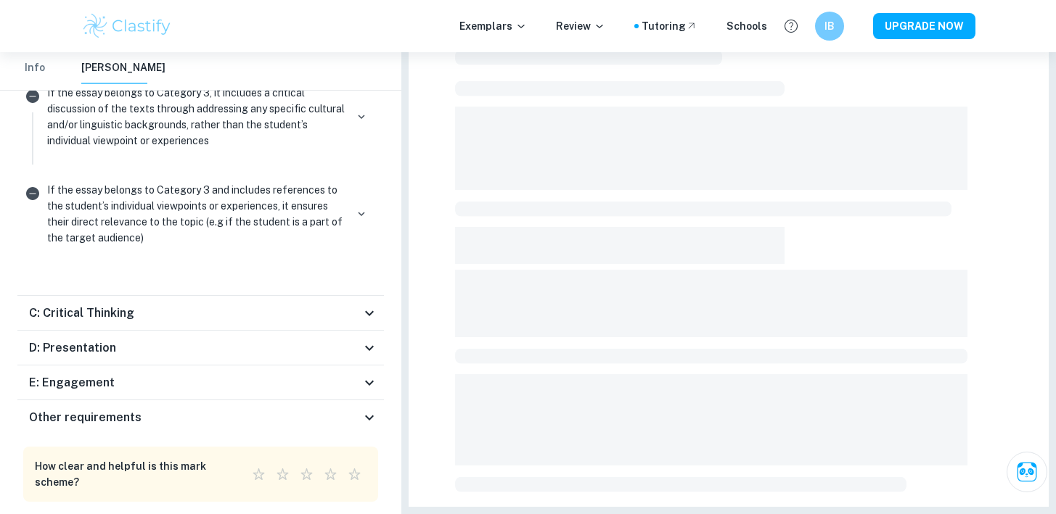
click at [157, 296] on div "C: Critical Thinking" at bounding box center [200, 313] width 366 height 35
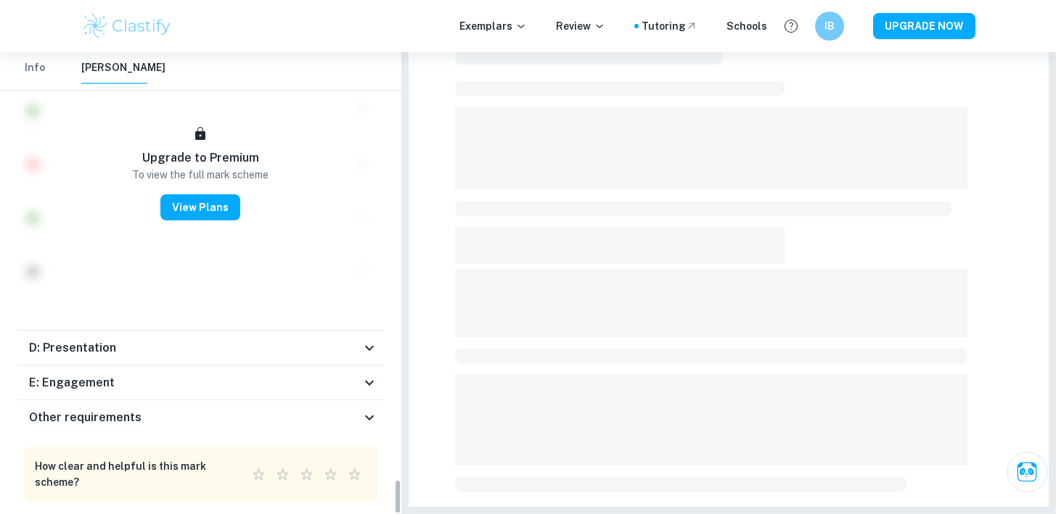
click at [155, 340] on div "D: Presentation" at bounding box center [195, 348] width 332 height 17
click at [158, 374] on div "E: Engagement" at bounding box center [195, 382] width 332 height 17
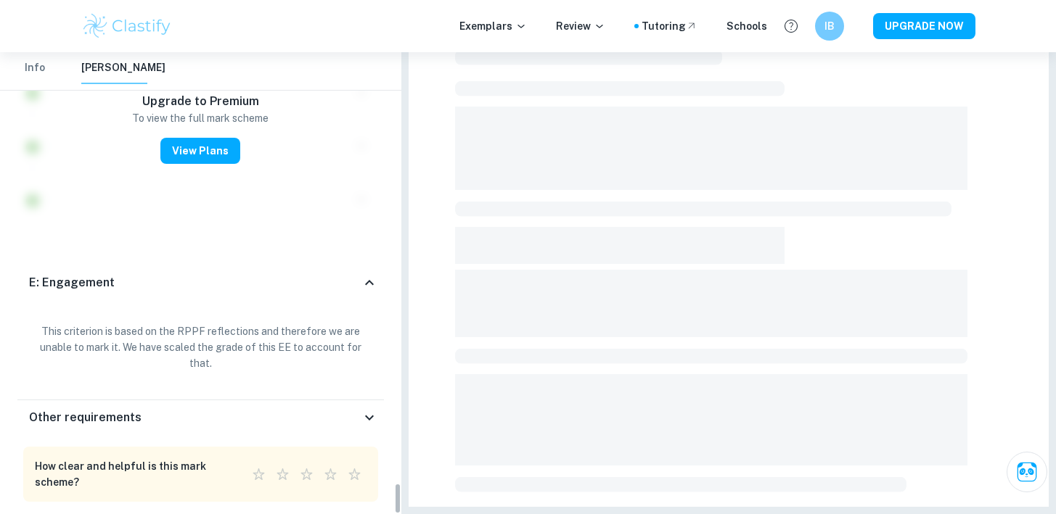
click at [163, 401] on div "Other requirements" at bounding box center [200, 418] width 366 height 35
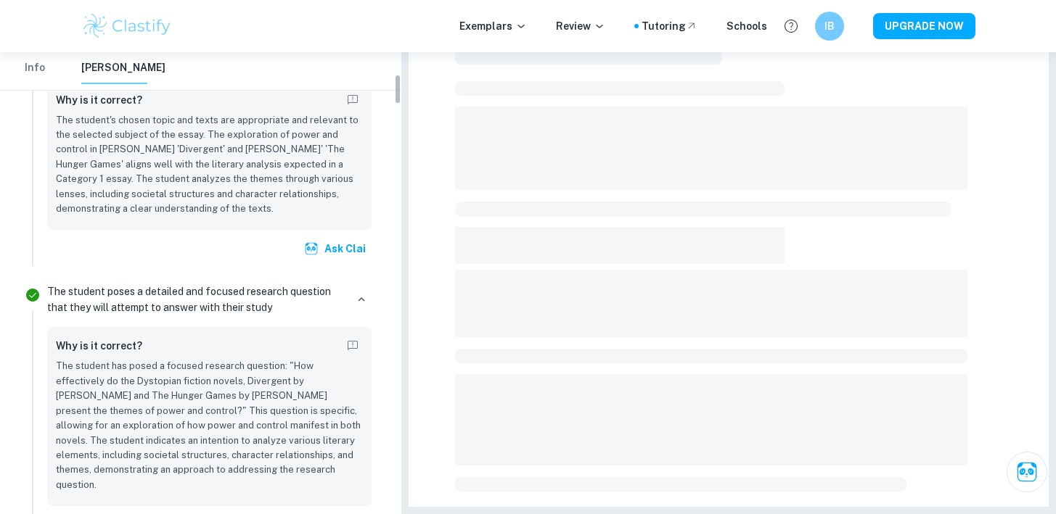
scroll to position [0, 0]
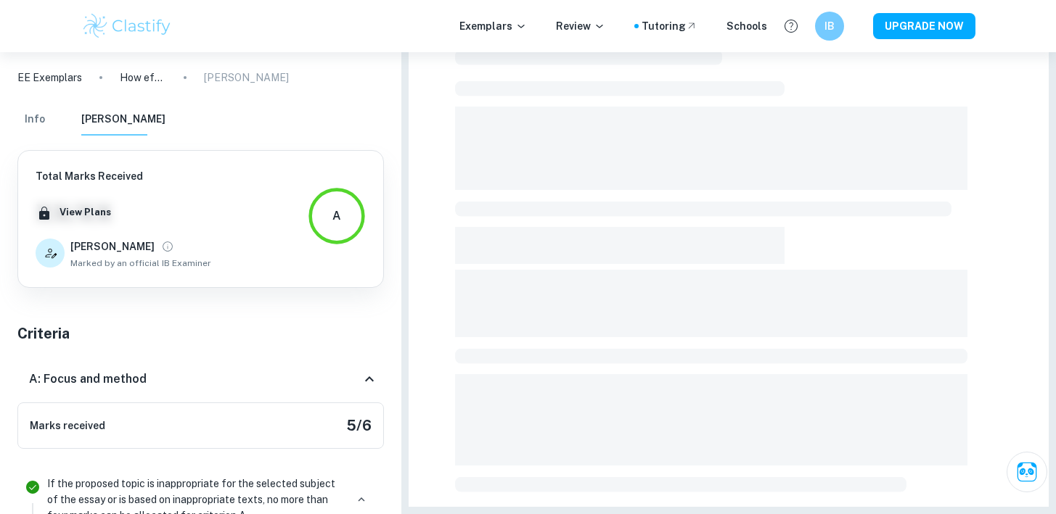
click at [22, 118] on button "Info" at bounding box center [34, 120] width 35 height 32
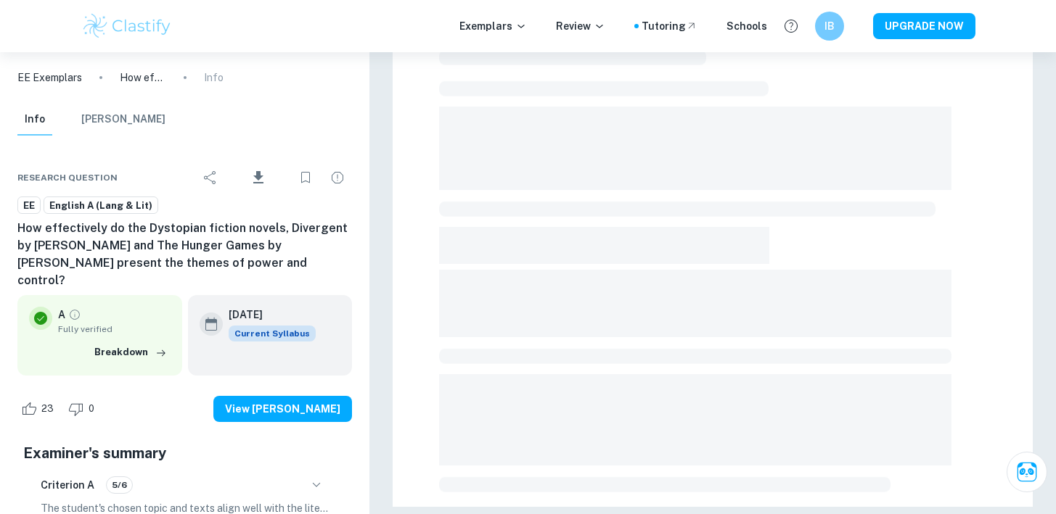
scroll to position [384, 0]
